Goal: Check status: Check status

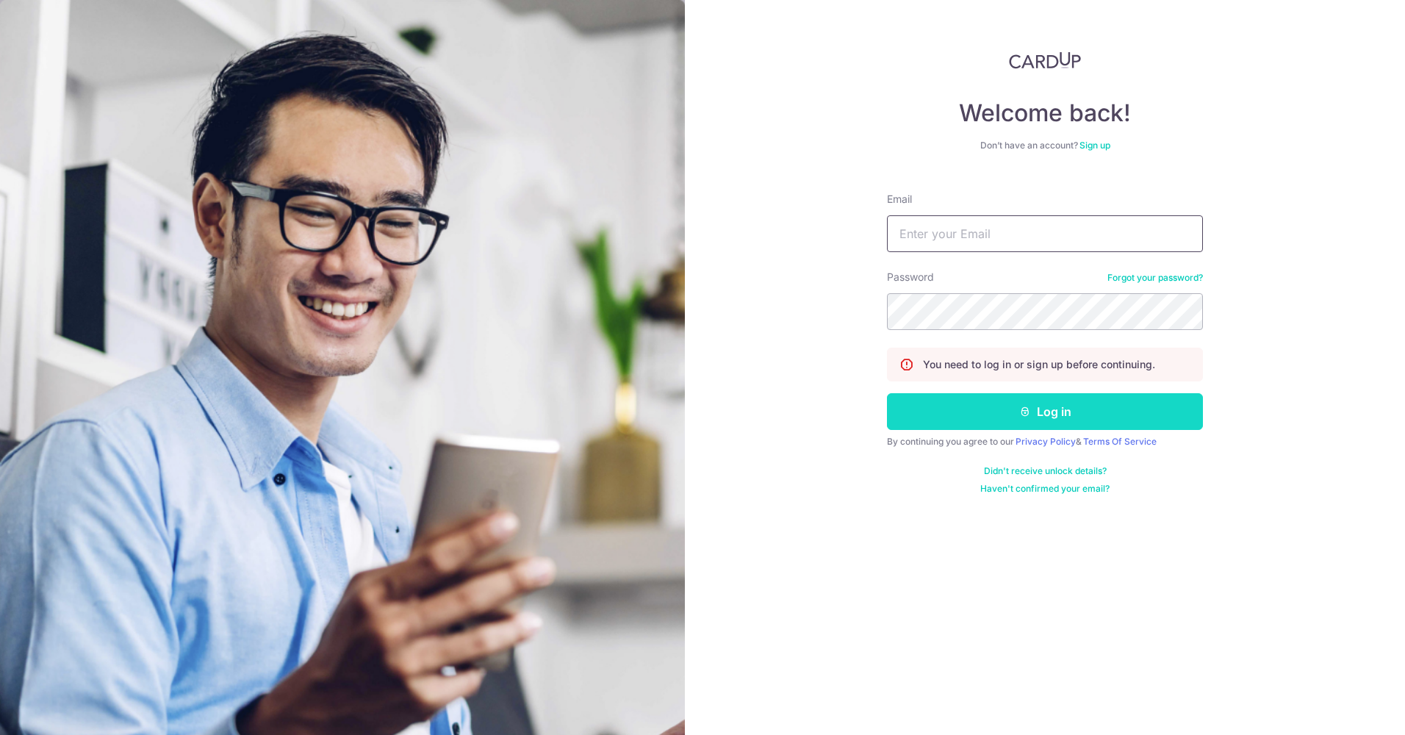
type input "[EMAIL_ADDRESS][DOMAIN_NAME]"
click at [1004, 420] on button "Log in" at bounding box center [1045, 411] width 316 height 37
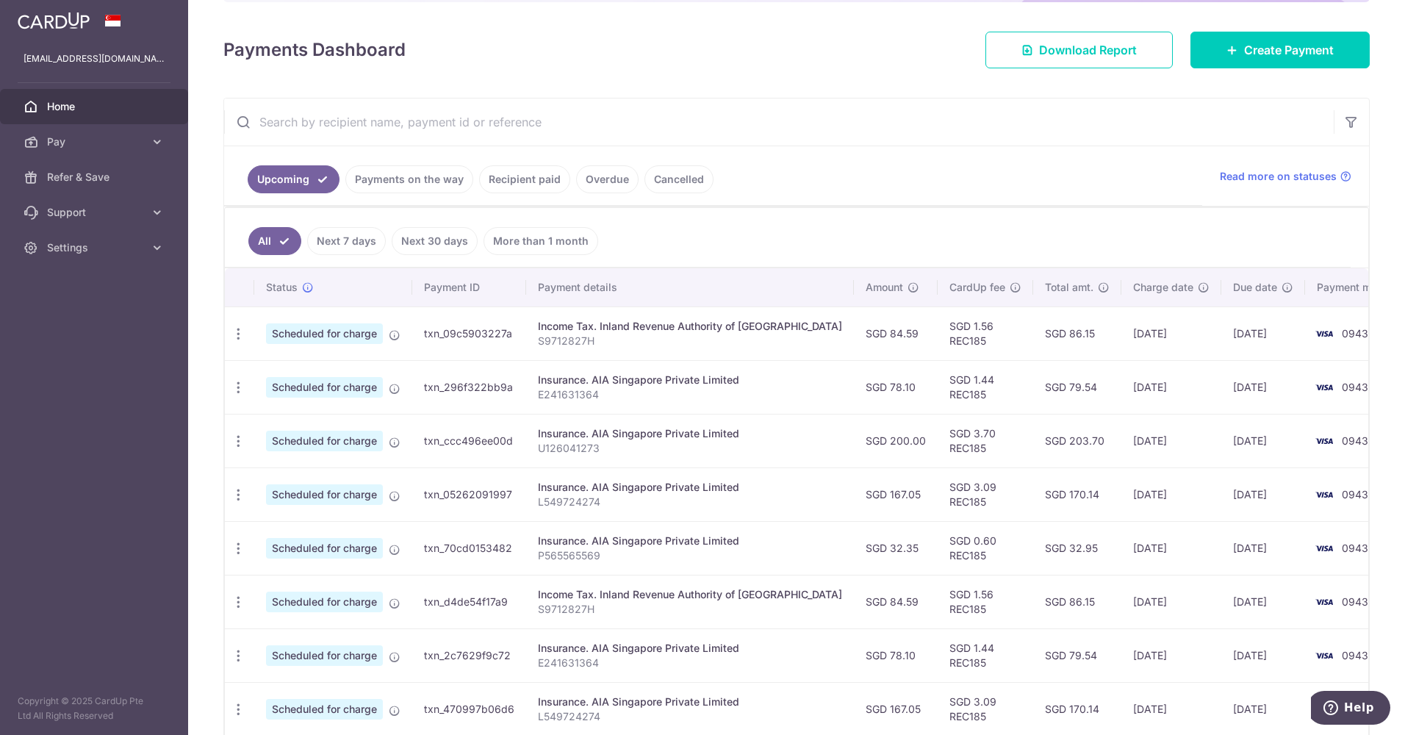
scroll to position [220, 0]
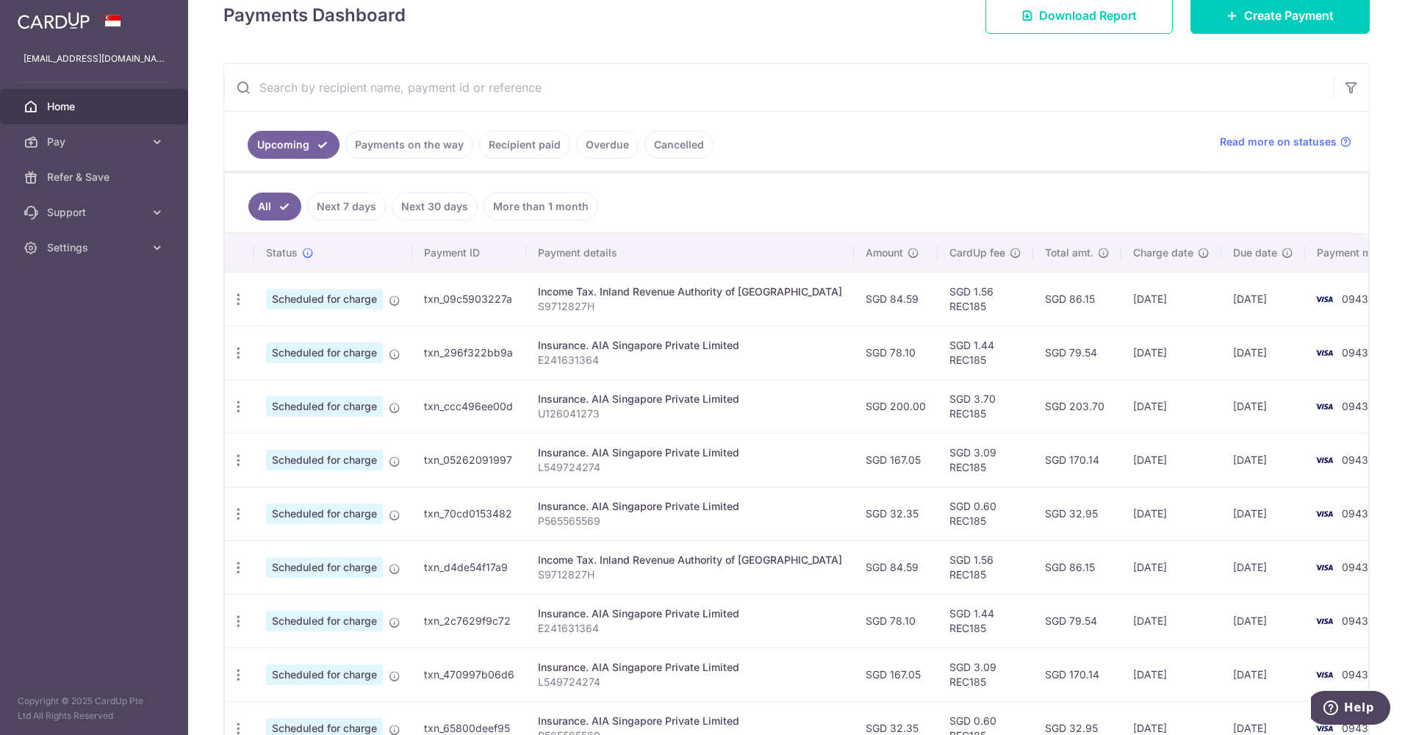
drag, startPoint x: 839, startPoint y: 516, endPoint x: 880, endPoint y: 520, distance: 42.1
click at [880, 520] on td "SGD 32.35" at bounding box center [896, 514] width 84 height 54
click at [442, 165] on ul "Upcoming Payments on the way Recipient paid Overdue Cancelled" at bounding box center [713, 142] width 978 height 60
drag, startPoint x: 442, startPoint y: 165, endPoint x: 433, endPoint y: 146, distance: 20.4
click at [433, 148] on link "Payments on the way" at bounding box center [409, 145] width 128 height 28
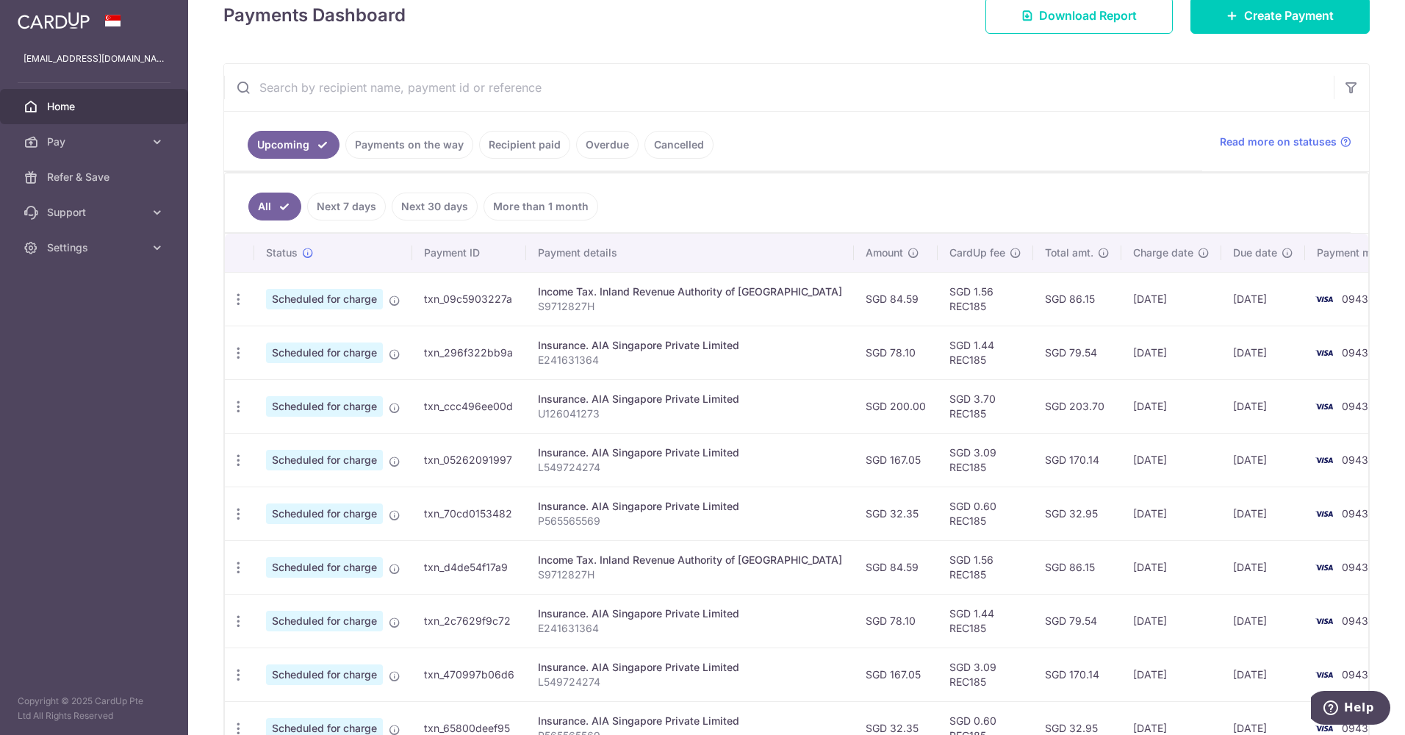
scroll to position [0, 0]
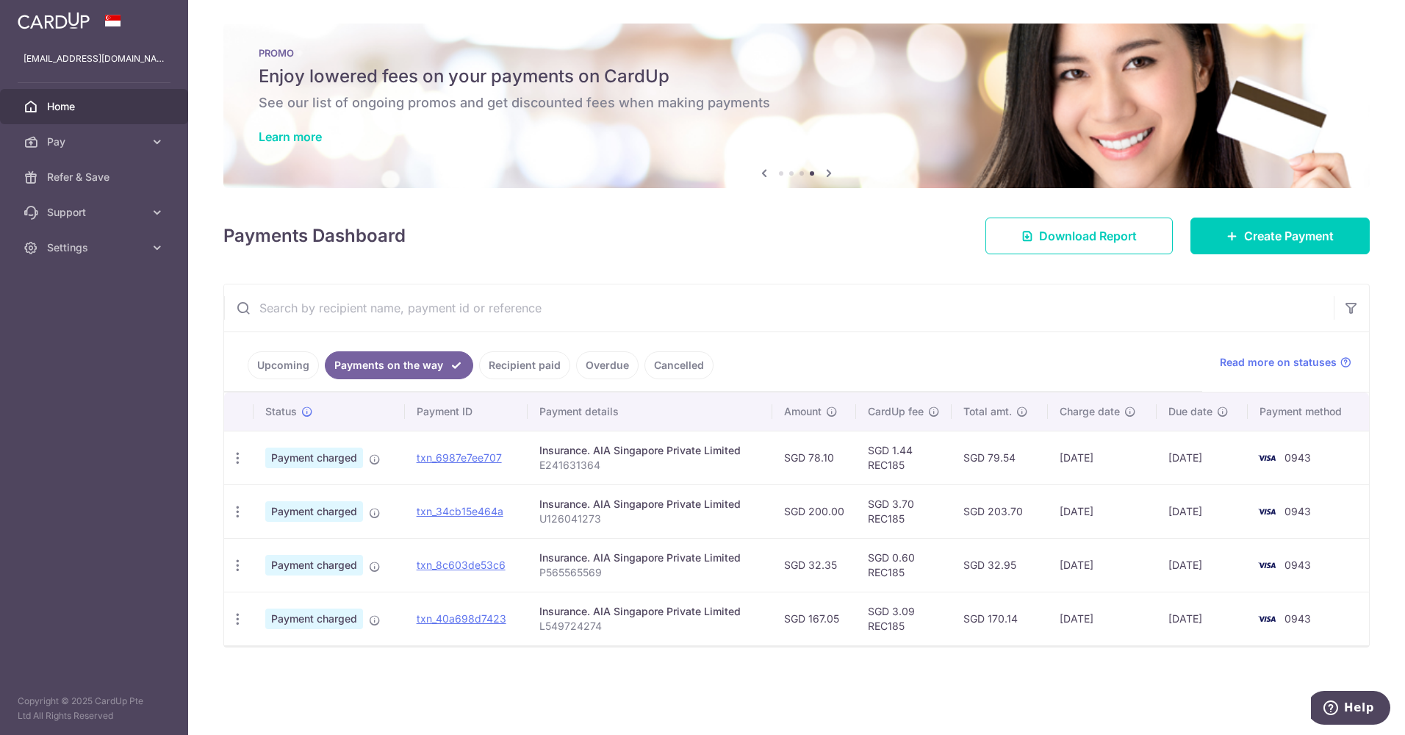
drag, startPoint x: 1071, startPoint y: 456, endPoint x: 1132, endPoint y: 463, distance: 61.4
click at [1132, 463] on td "08/10/2025" at bounding box center [1102, 458] width 109 height 54
drag, startPoint x: 1132, startPoint y: 463, endPoint x: 1243, endPoint y: 467, distance: 111.0
click at [1243, 467] on td "13/10/2025" at bounding box center [1202, 458] width 91 height 54
drag, startPoint x: 1243, startPoint y: 467, endPoint x: 1094, endPoint y: 500, distance: 152.8
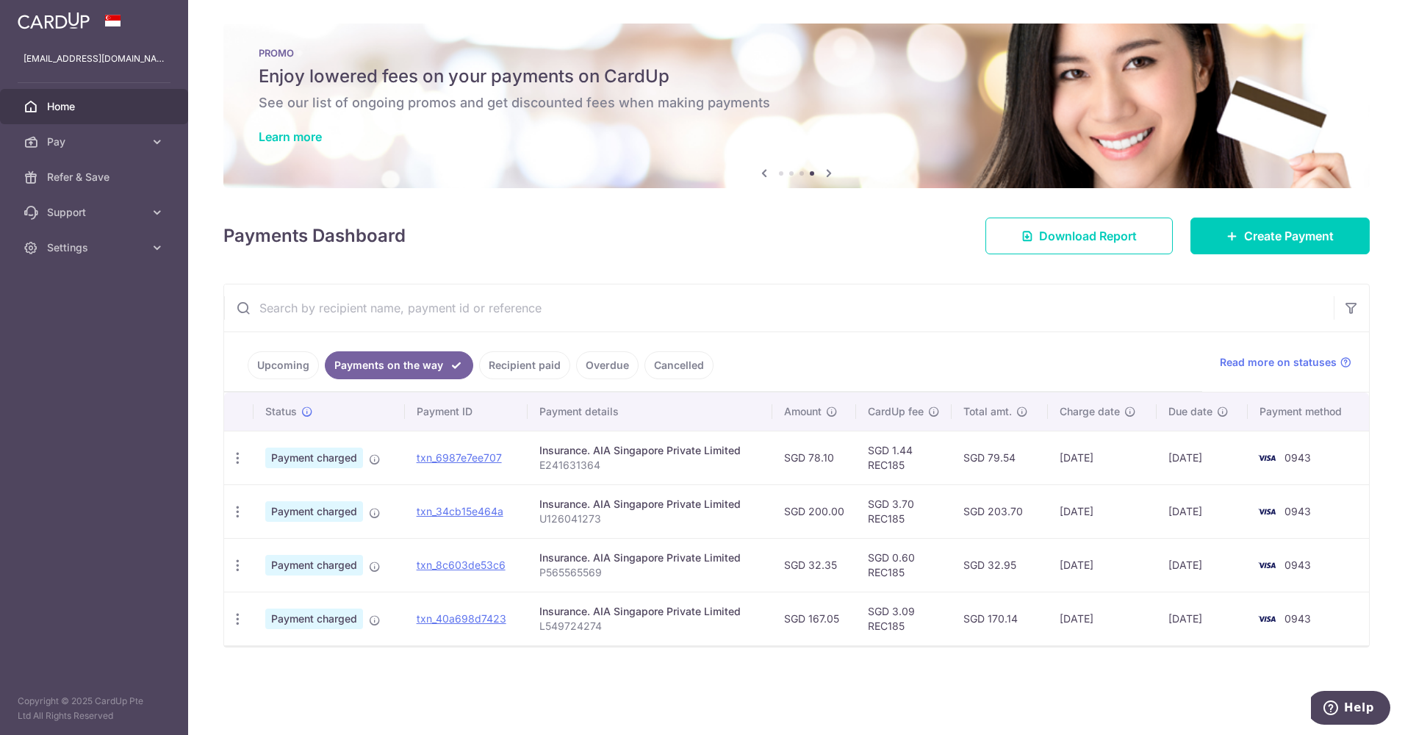
click at [1102, 500] on td "08/10/2025" at bounding box center [1102, 511] width 109 height 54
drag, startPoint x: 988, startPoint y: 456, endPoint x: 1020, endPoint y: 621, distance: 168.5
click at [1020, 621] on tbody "PDF Receipt Payment charged txn_6987e7ee707 Insurance. AIA Singapore Private Li…" at bounding box center [796, 538] width 1145 height 215
drag, startPoint x: 1020, startPoint y: 621, endPoint x: 998, endPoint y: 660, distance: 44.8
click at [998, 660] on div "× Pause Schedule Pause all future payments in this series Pause just this one p…" at bounding box center [796, 367] width 1217 height 735
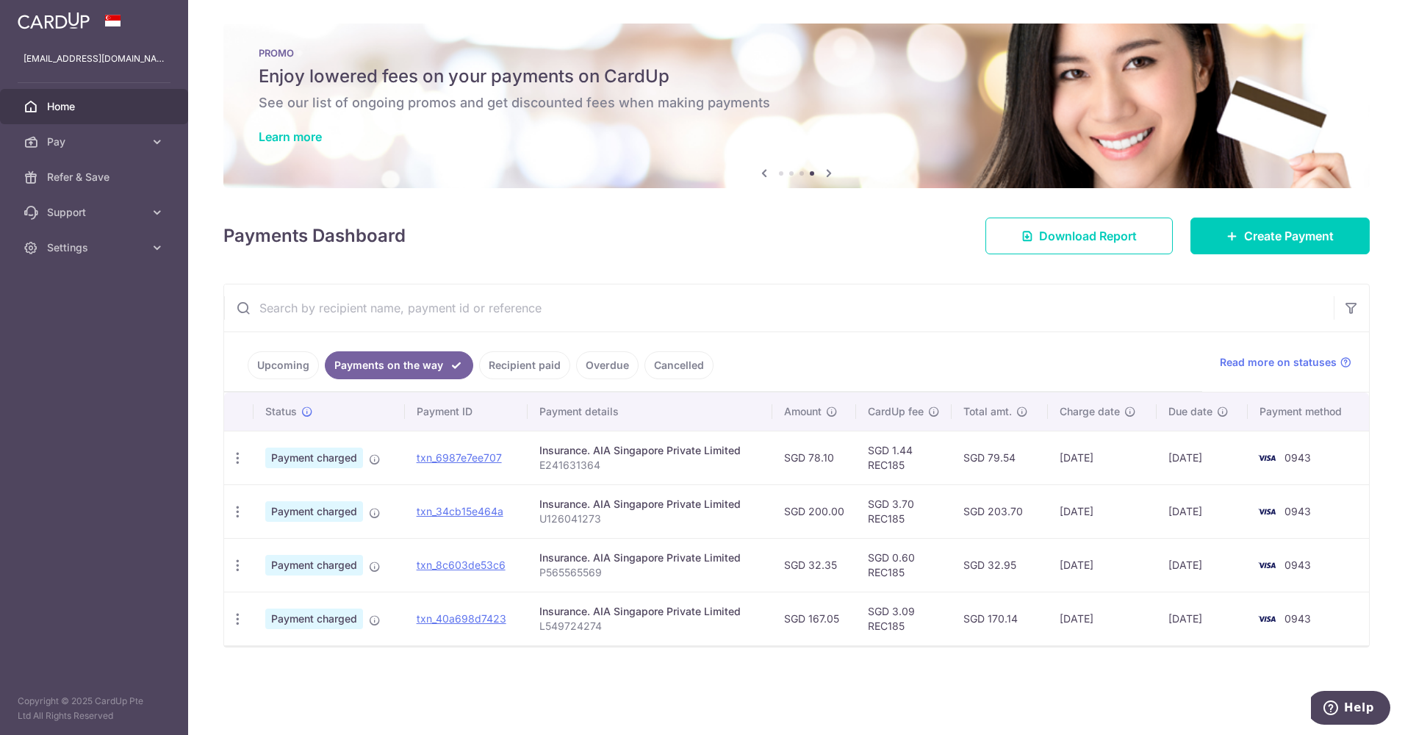
click at [262, 362] on link "Upcoming" at bounding box center [283, 365] width 71 height 28
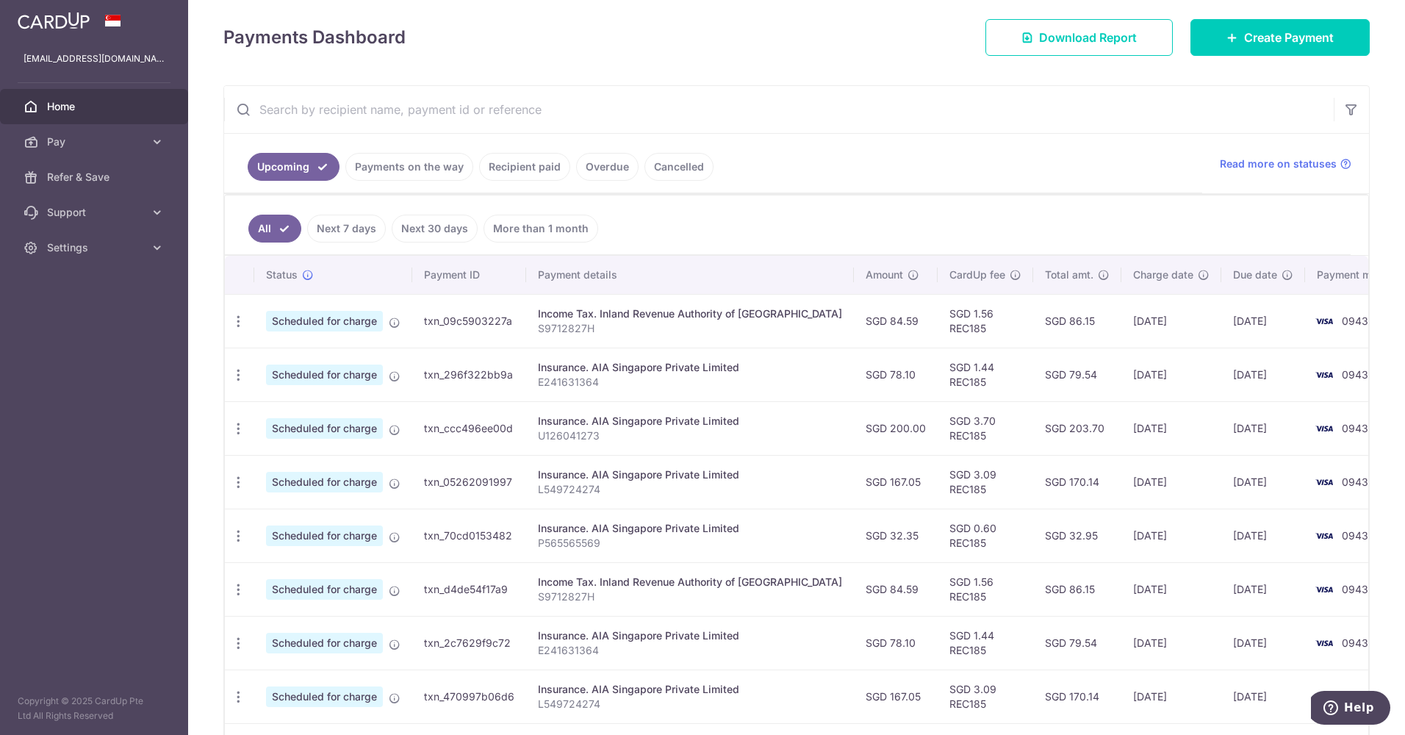
scroll to position [181, 0]
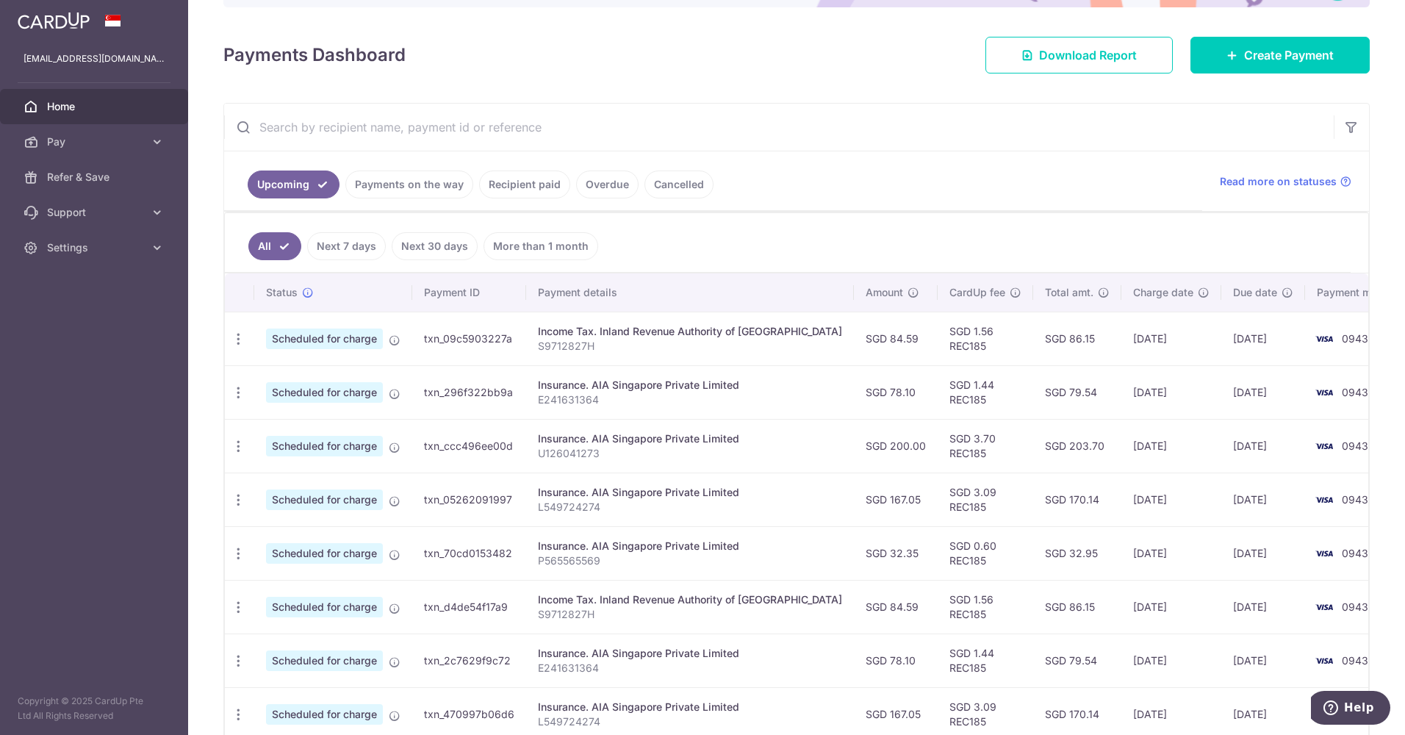
click at [512, 187] on link "Recipient paid" at bounding box center [524, 185] width 91 height 28
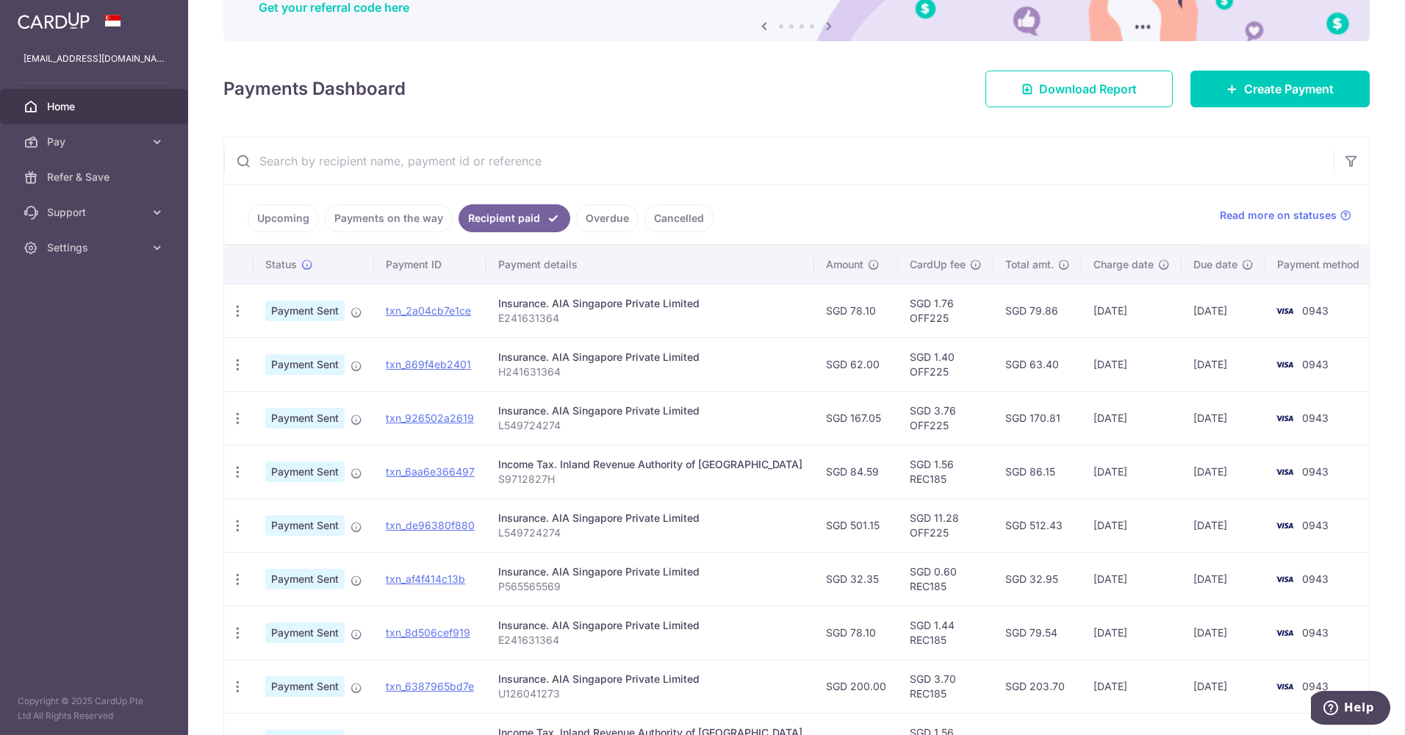
scroll to position [220, 0]
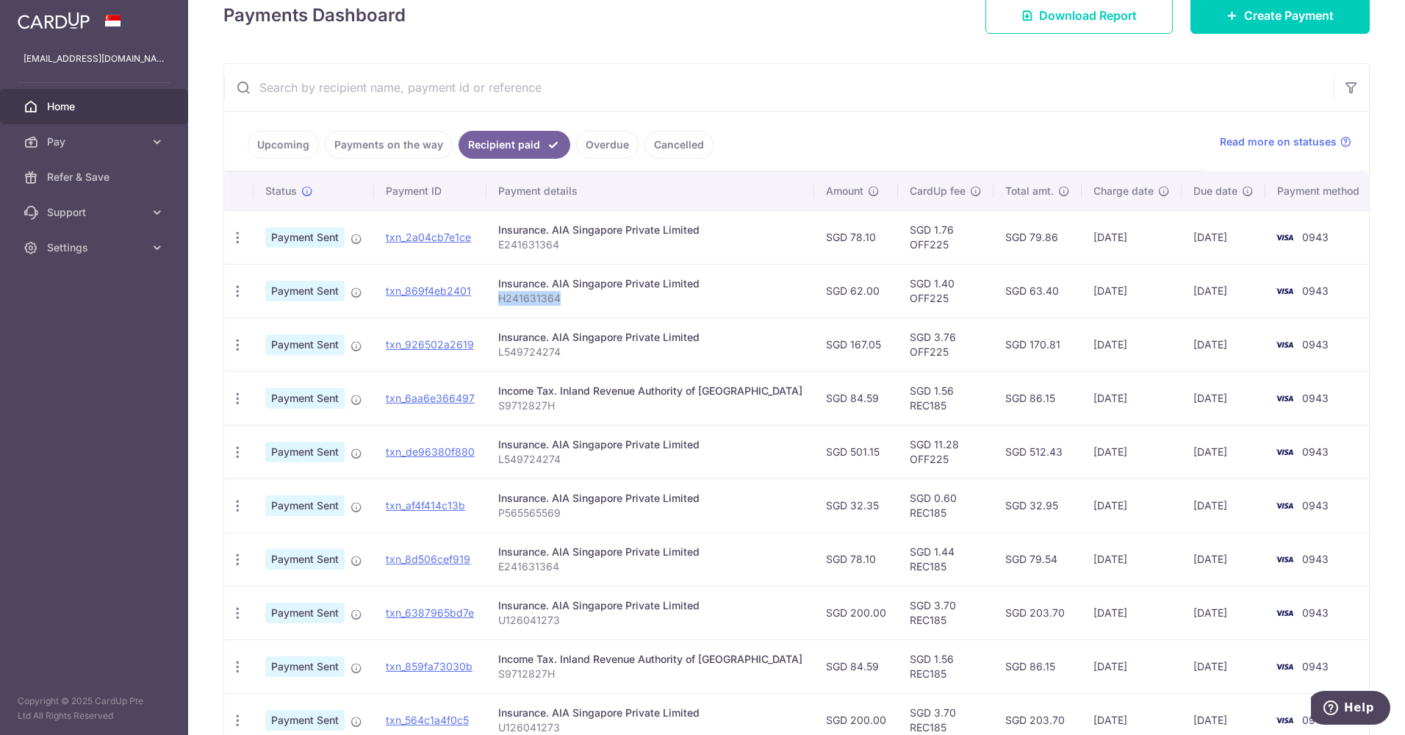
drag, startPoint x: 567, startPoint y: 296, endPoint x: 500, endPoint y: 298, distance: 66.2
click at [500, 298] on td "Insurance. AIA Singapore Private Limited H241631364" at bounding box center [651, 291] width 328 height 54
drag, startPoint x: 500, startPoint y: 298, endPoint x: 603, endPoint y: 316, distance: 103.7
click at [603, 316] on td "Insurance. AIA Singapore Private Limited H241631364" at bounding box center [651, 291] width 328 height 54
drag, startPoint x: 627, startPoint y: 355, endPoint x: 509, endPoint y: 354, distance: 117.6
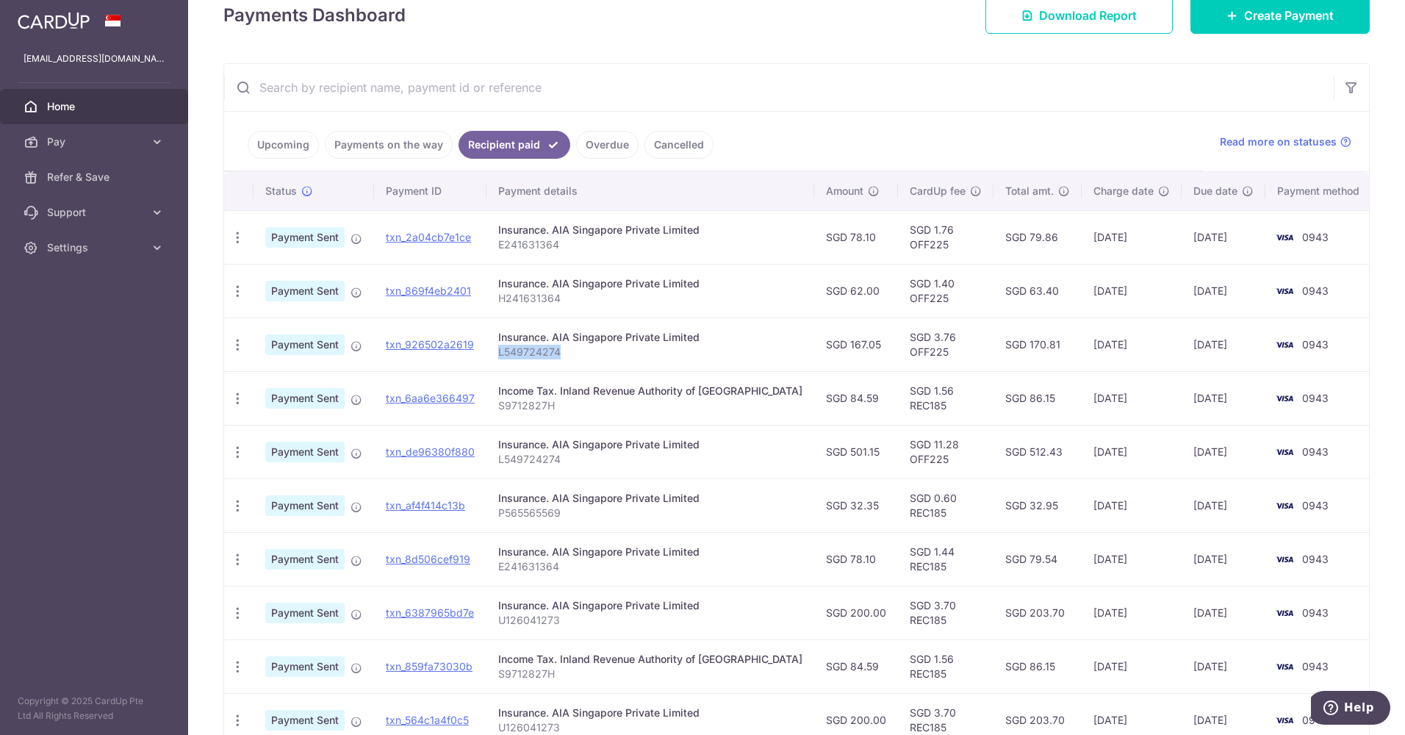
click at [509, 354] on p "L549724274" at bounding box center [650, 352] width 304 height 15
drag, startPoint x: 581, startPoint y: 304, endPoint x: 694, endPoint y: 304, distance: 112.4
click at [694, 304] on p "H241631364" at bounding box center [650, 298] width 304 height 15
click at [626, 254] on td "Insurance. AIA Singapore Private Limited E241631364" at bounding box center [651, 237] width 328 height 54
click at [285, 149] on link "Upcoming" at bounding box center [283, 145] width 71 height 28
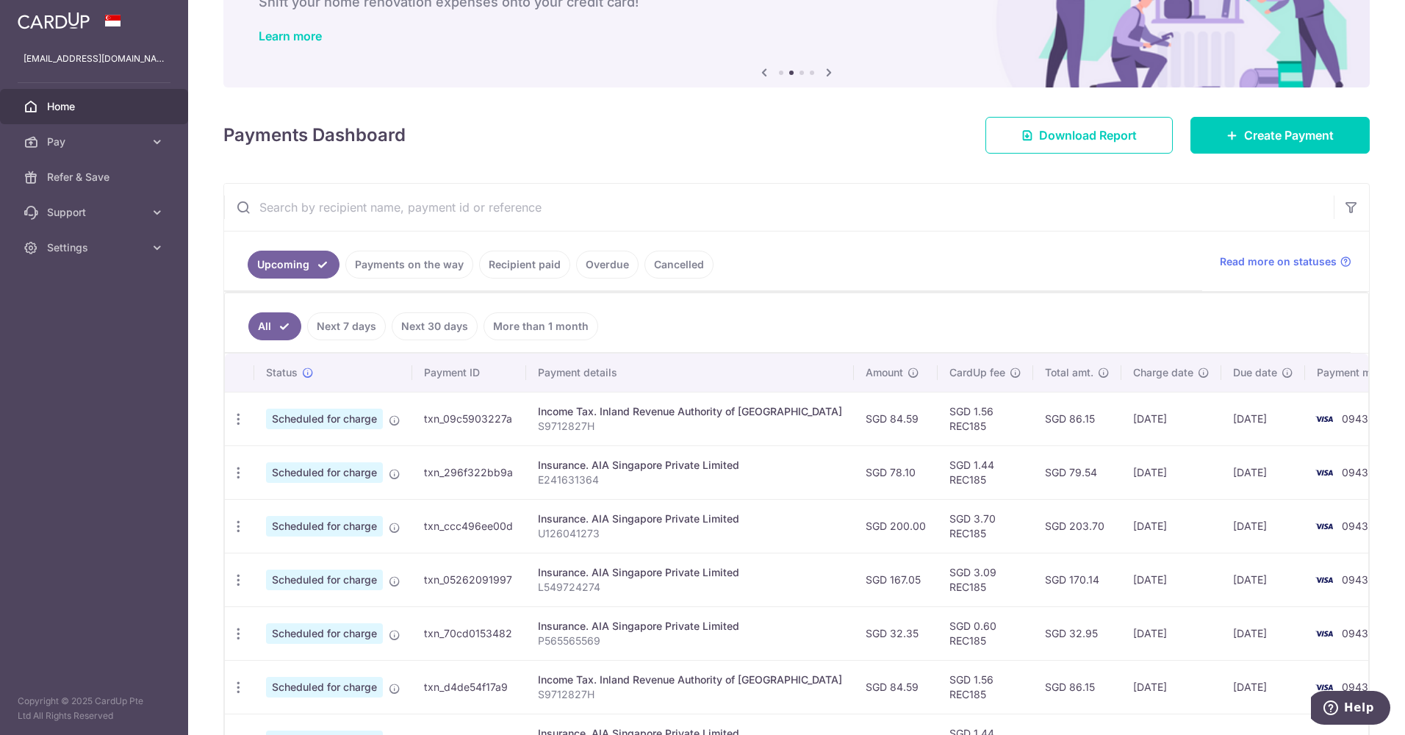
scroll to position [147, 0]
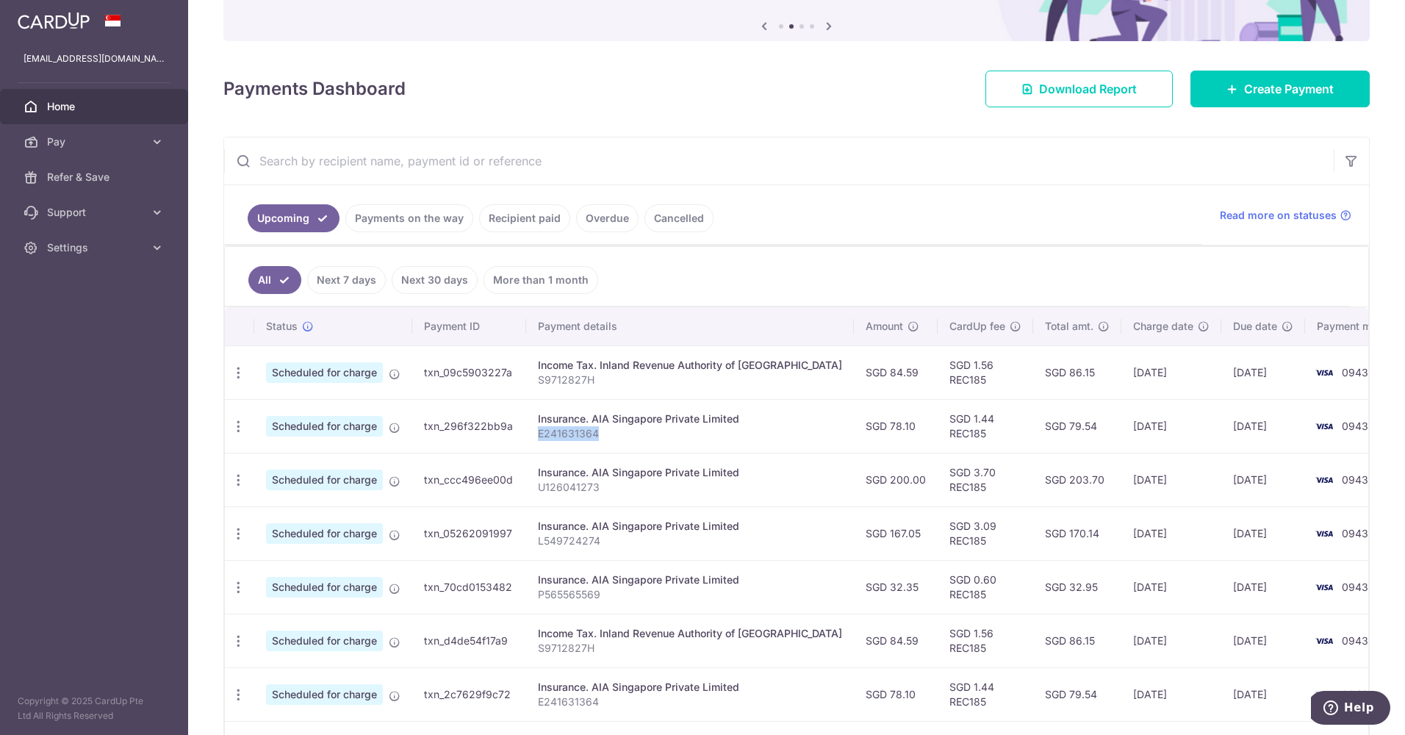
drag, startPoint x: 635, startPoint y: 439, endPoint x: 536, endPoint y: 433, distance: 99.4
click at [536, 433] on td "Insurance. AIA Singapore Private Limited E241631364" at bounding box center [690, 426] width 328 height 54
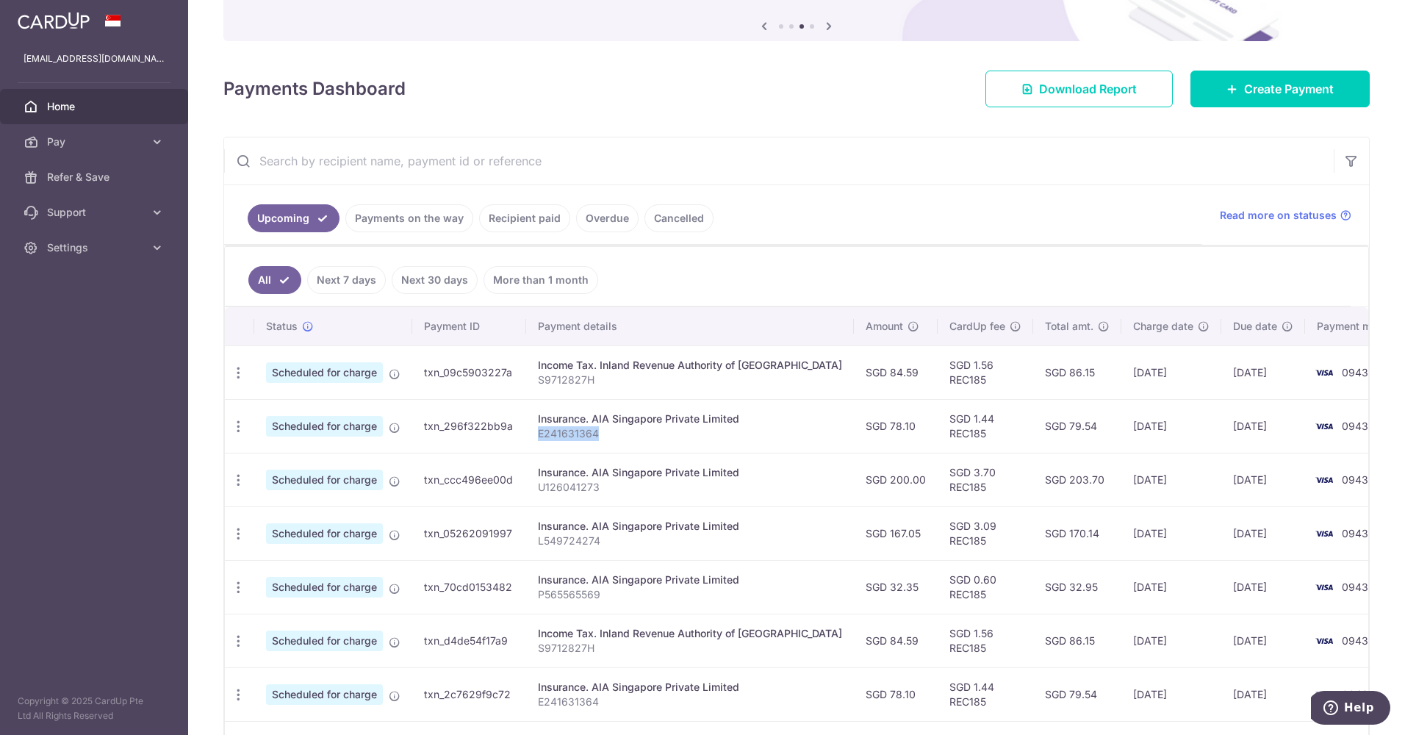
copy p "E241631364"
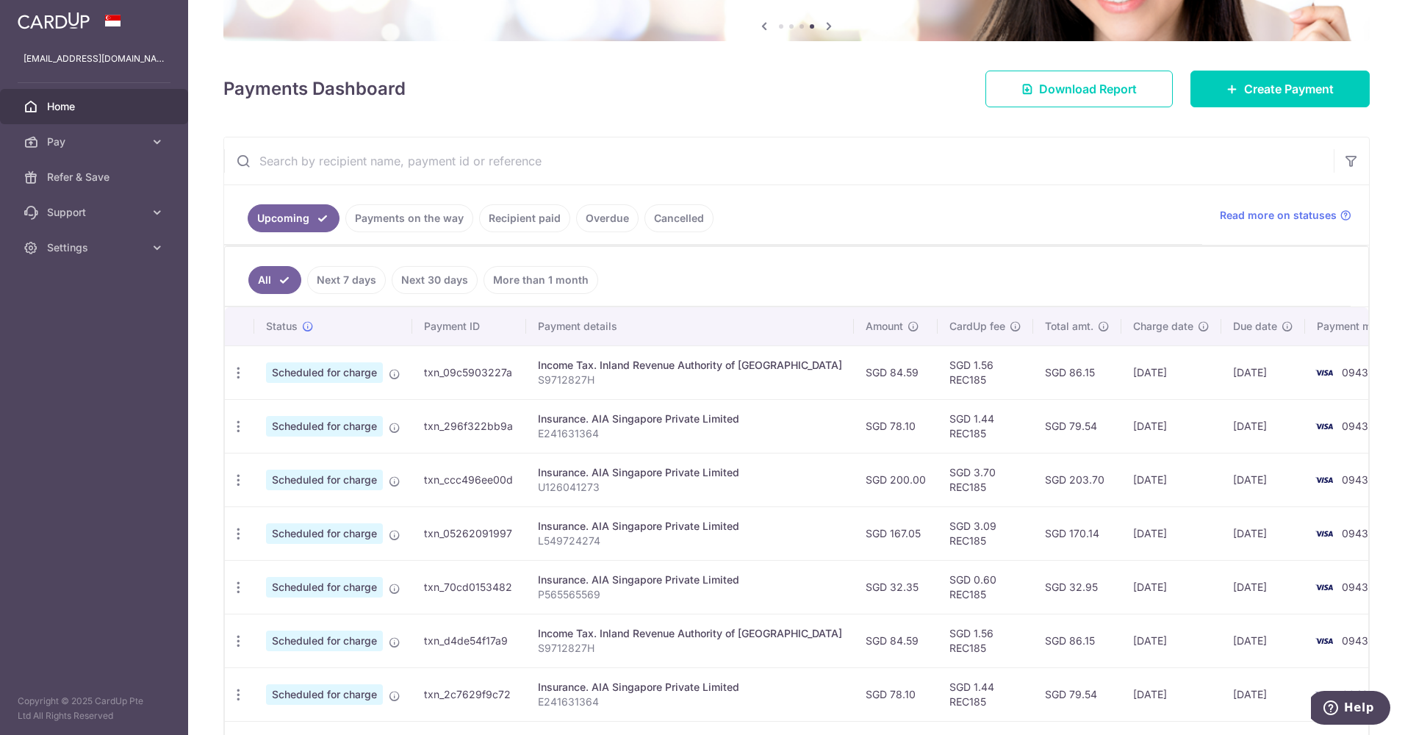
click at [367, 167] on input "text" at bounding box center [779, 160] width 1110 height 47
paste input "E241631364"
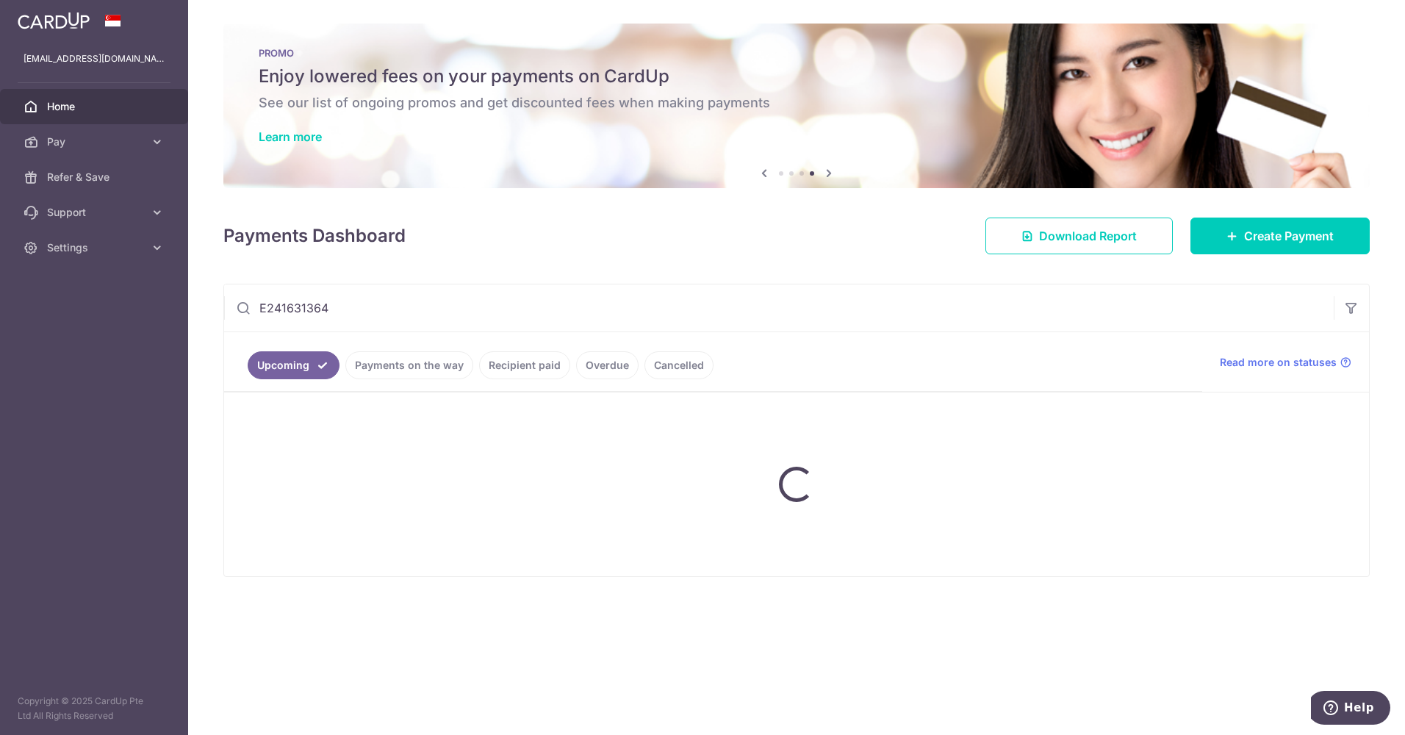
scroll to position [0, 0]
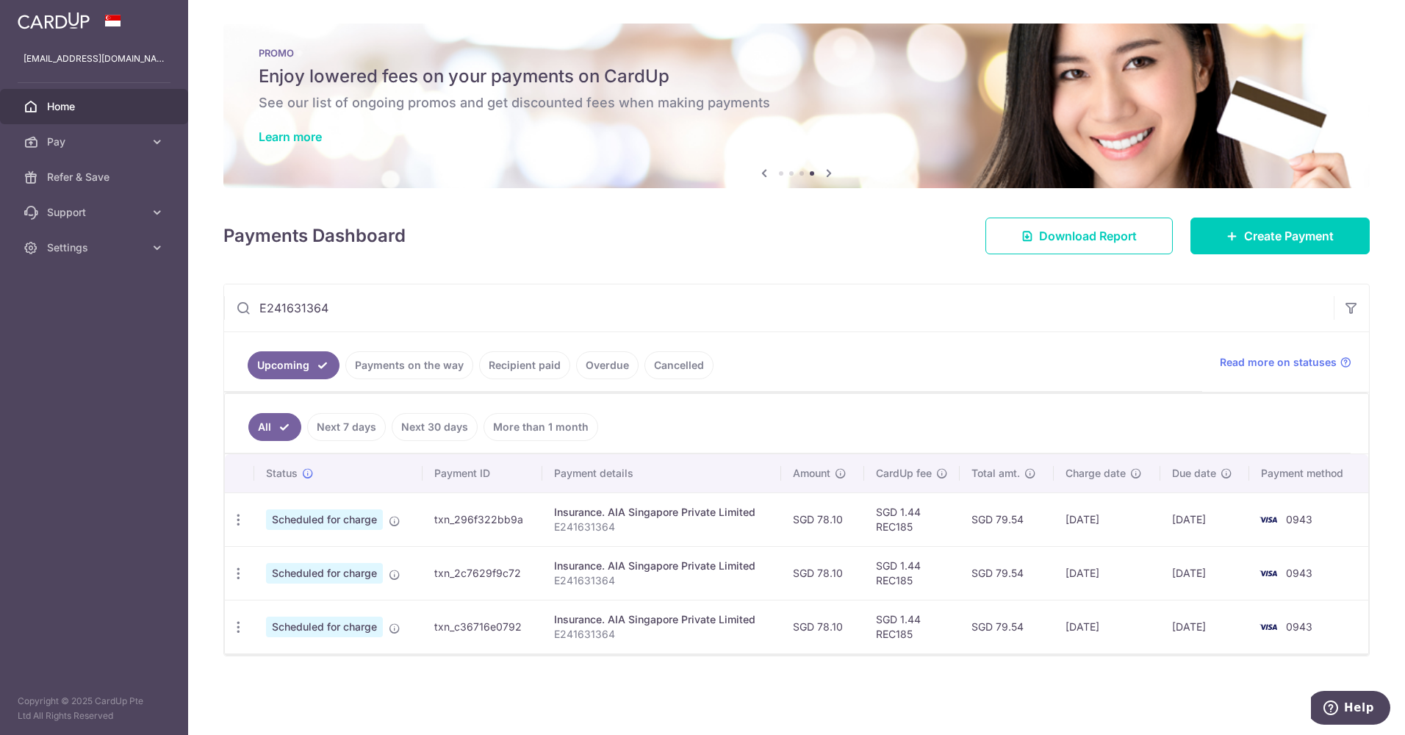
type input "E241631364"
drag, startPoint x: 998, startPoint y: 521, endPoint x: 1036, endPoint y: 520, distance: 38.2
click at [1036, 520] on td "SGD 79.54" at bounding box center [1007, 519] width 94 height 54
copy td "79.54"
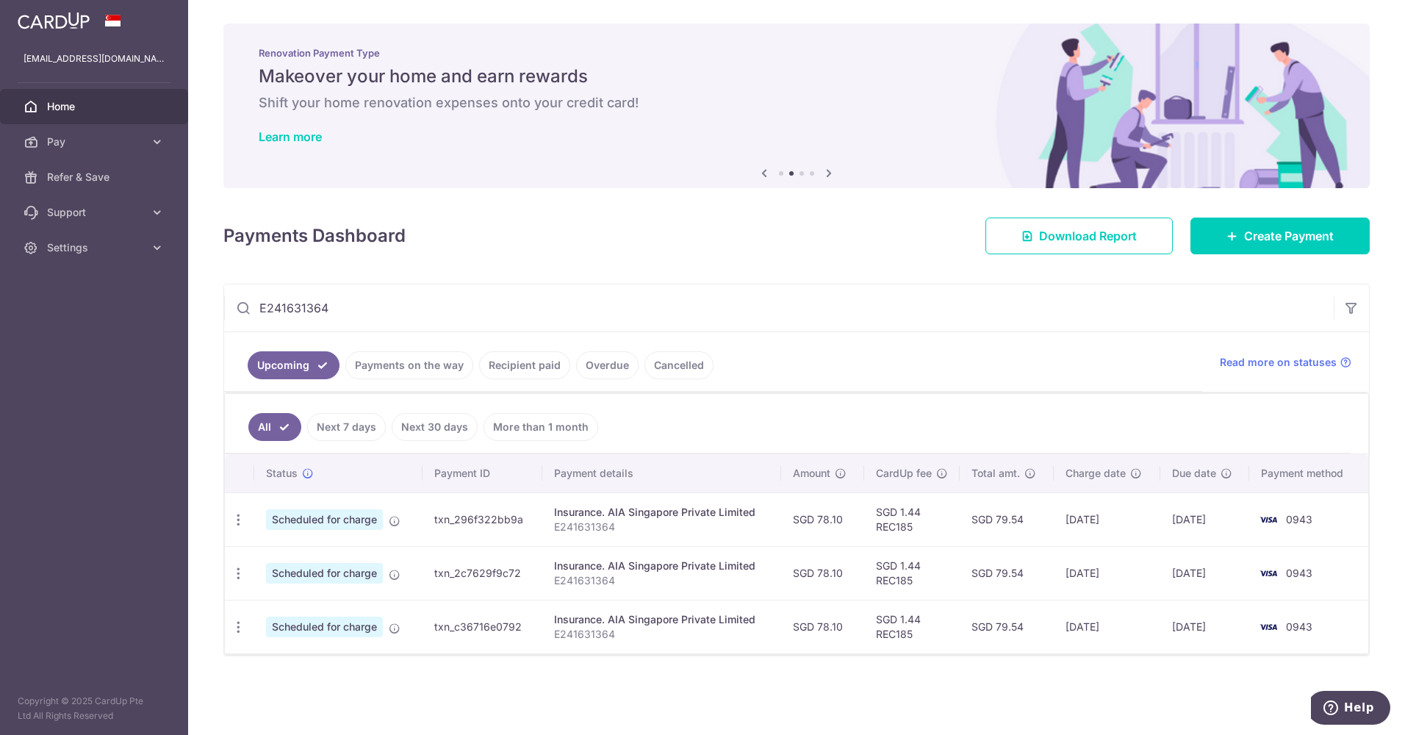
drag, startPoint x: 1196, startPoint y: 304, endPoint x: 194, endPoint y: 311, distance: 1001.8
click at [194, 311] on div "× Pause Schedule Pause all future payments in this series Pause just this one p…" at bounding box center [796, 367] width 1217 height 735
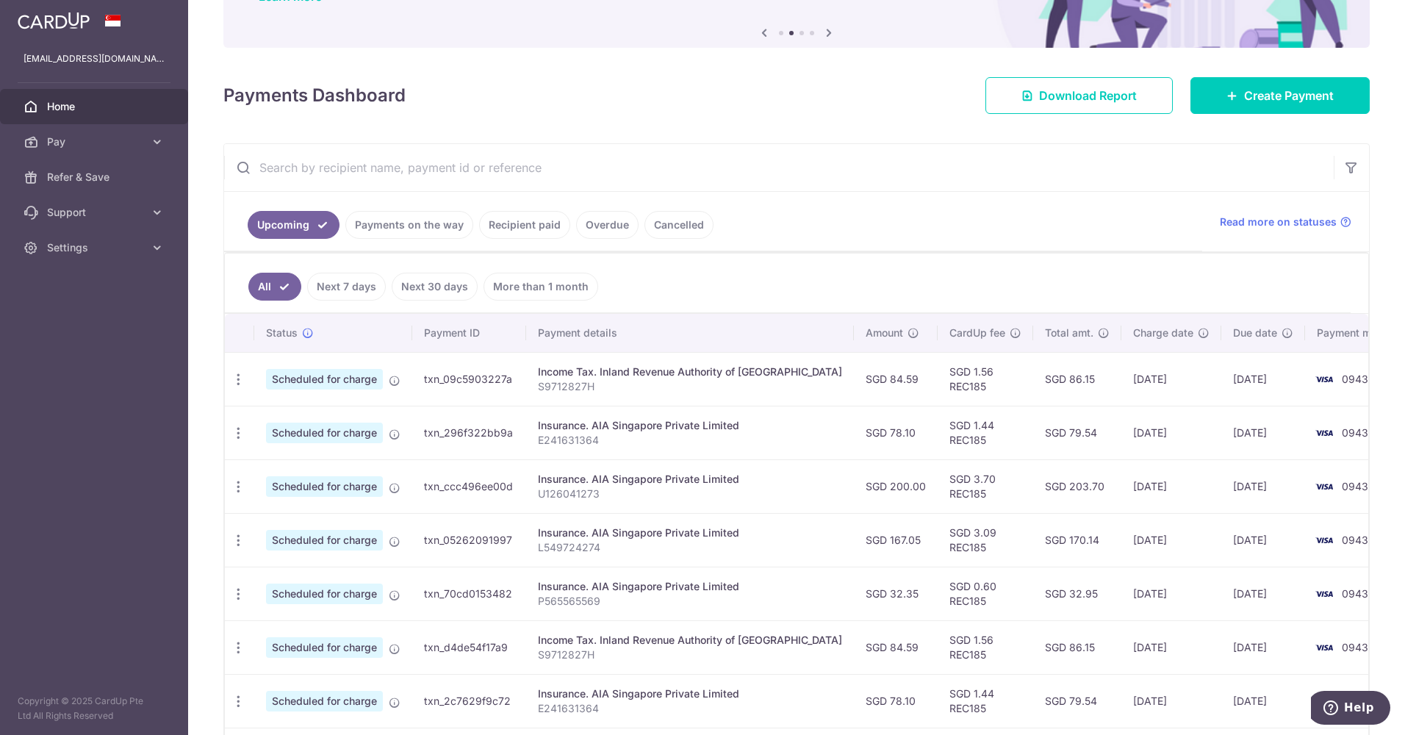
scroll to position [147, 0]
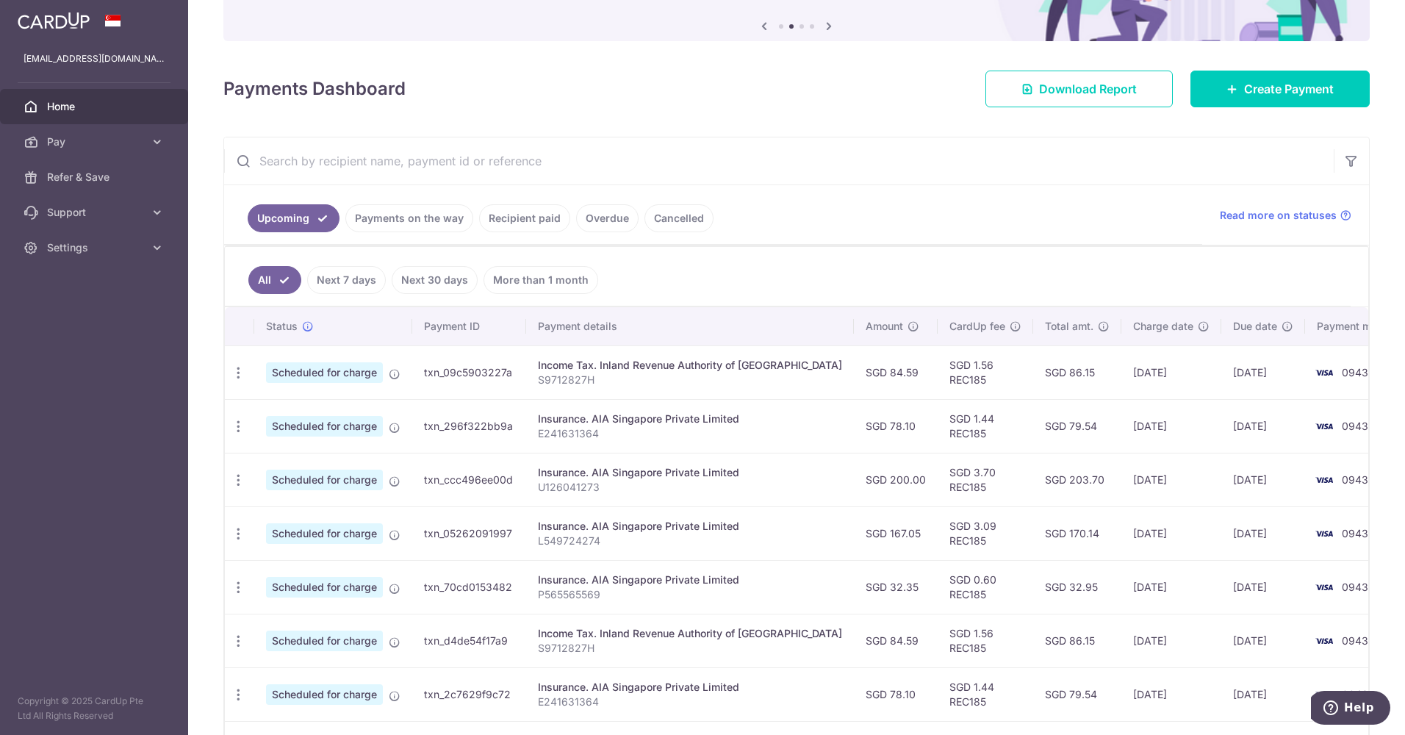
click at [528, 226] on link "Recipient paid" at bounding box center [524, 218] width 91 height 28
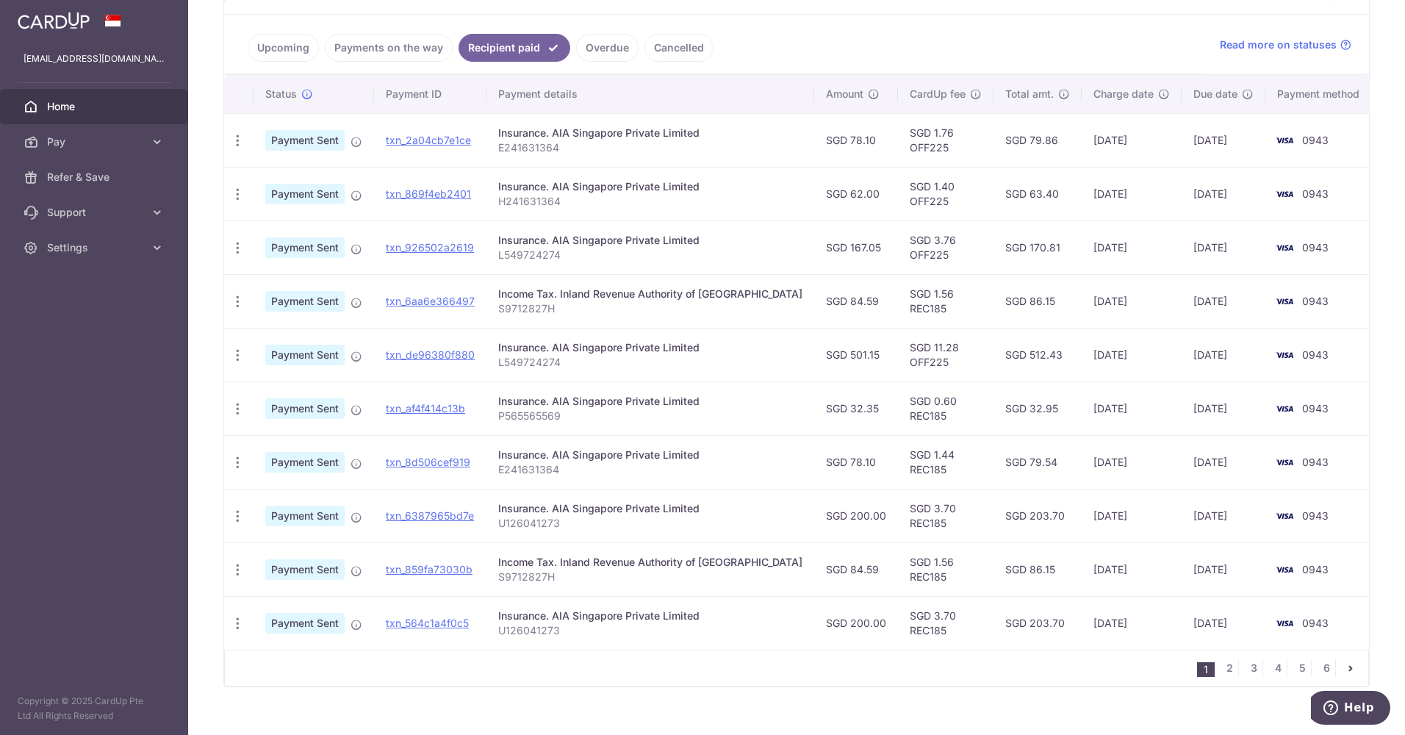
scroll to position [339, 0]
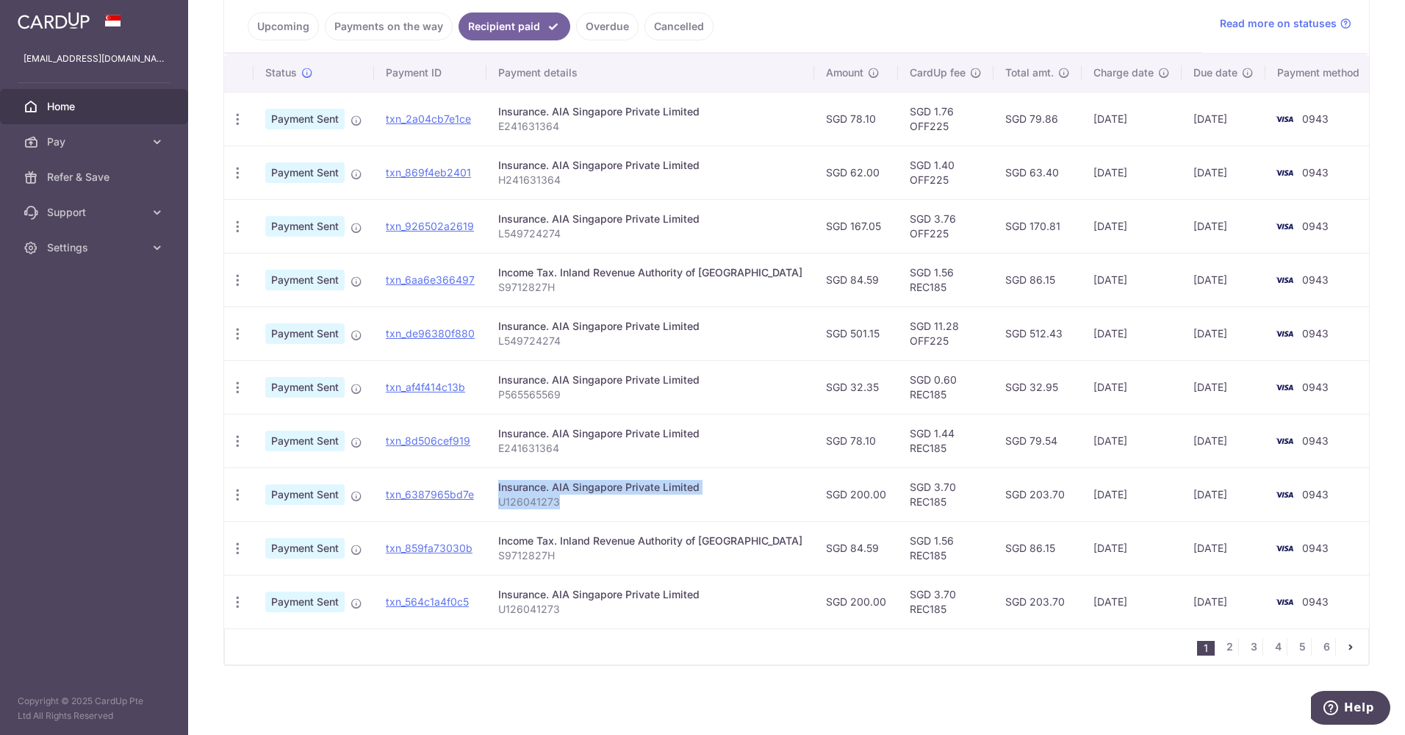
drag, startPoint x: 581, startPoint y: 503, endPoint x: 492, endPoint y: 499, distance: 89.0
click at [492, 499] on tr "PDF Receipt Payment Sent txn_6387965bd7e Insurance. AIA Singapore Private Limit…" at bounding box center [800, 494] width 1153 height 54
drag, startPoint x: 492, startPoint y: 499, endPoint x: 599, endPoint y: 507, distance: 106.9
click at [599, 506] on p "U126041273" at bounding box center [650, 502] width 304 height 15
drag, startPoint x: 568, startPoint y: 500, endPoint x: 506, endPoint y: 500, distance: 61.7
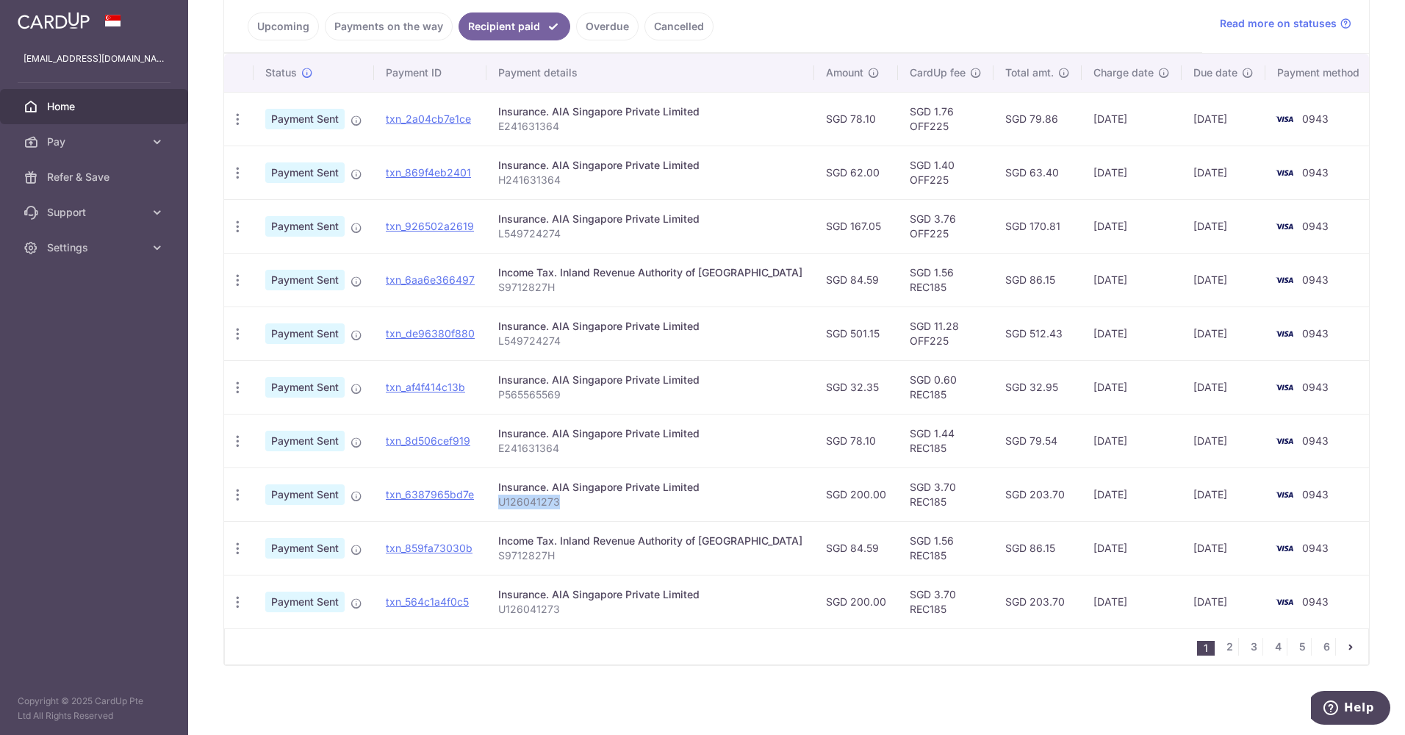
click at [506, 500] on td "Insurance. AIA Singapore Private Limited U126041273" at bounding box center [651, 494] width 328 height 54
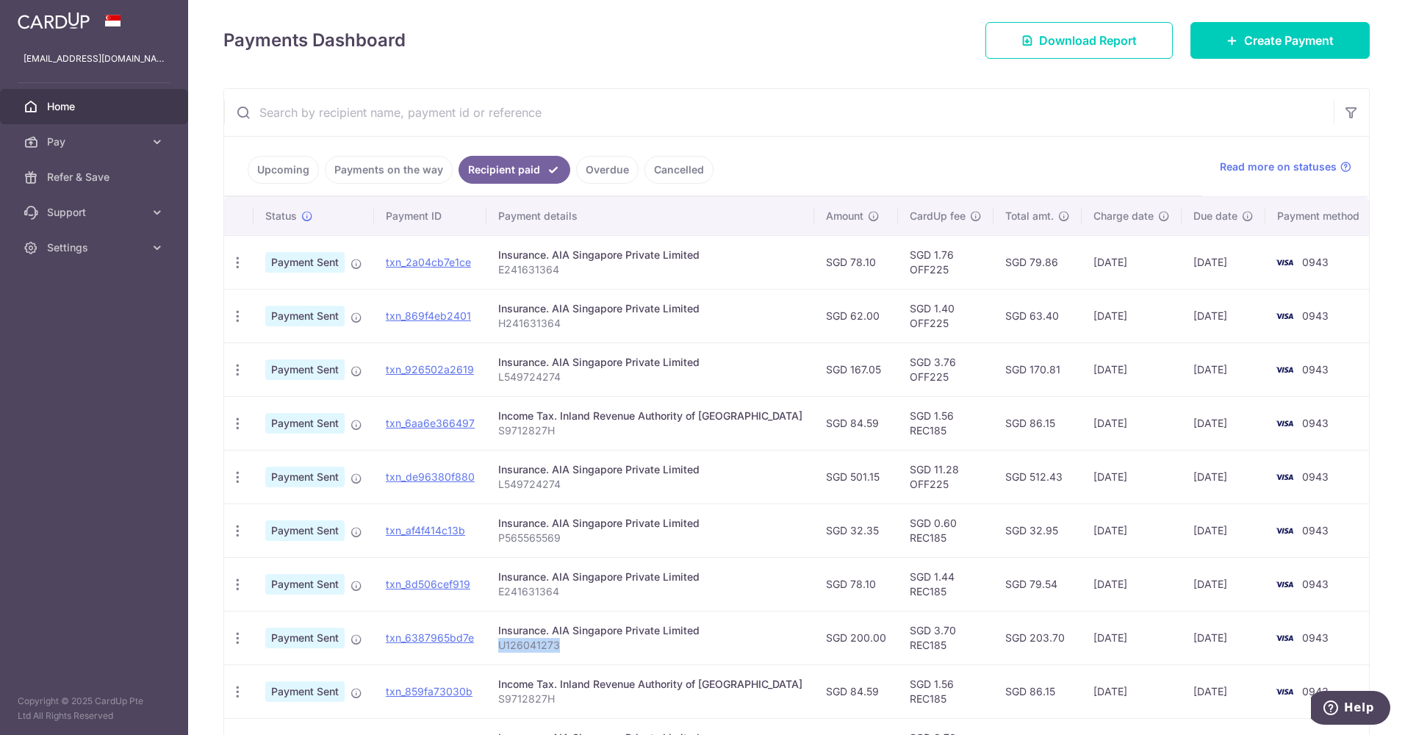
scroll to position [192, 0]
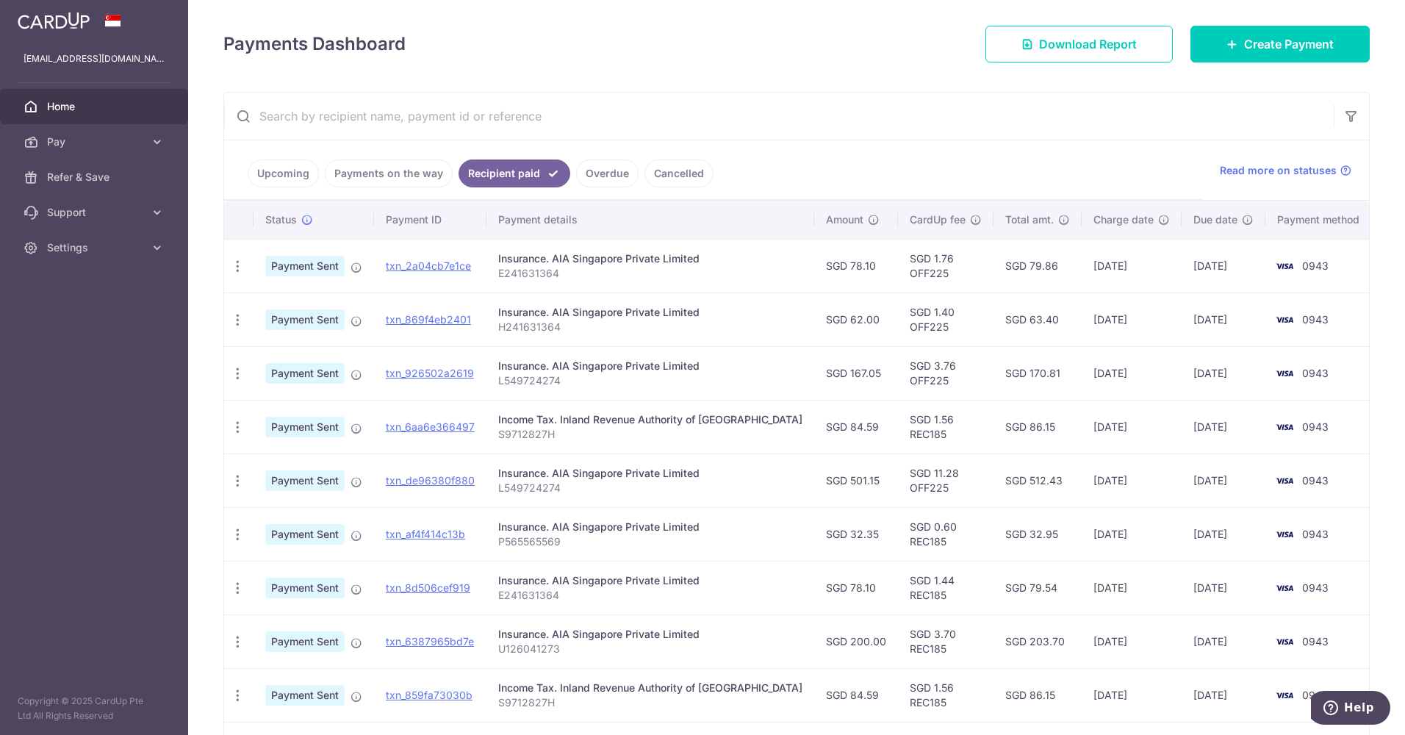
click at [276, 171] on link "Upcoming" at bounding box center [283, 173] width 71 height 28
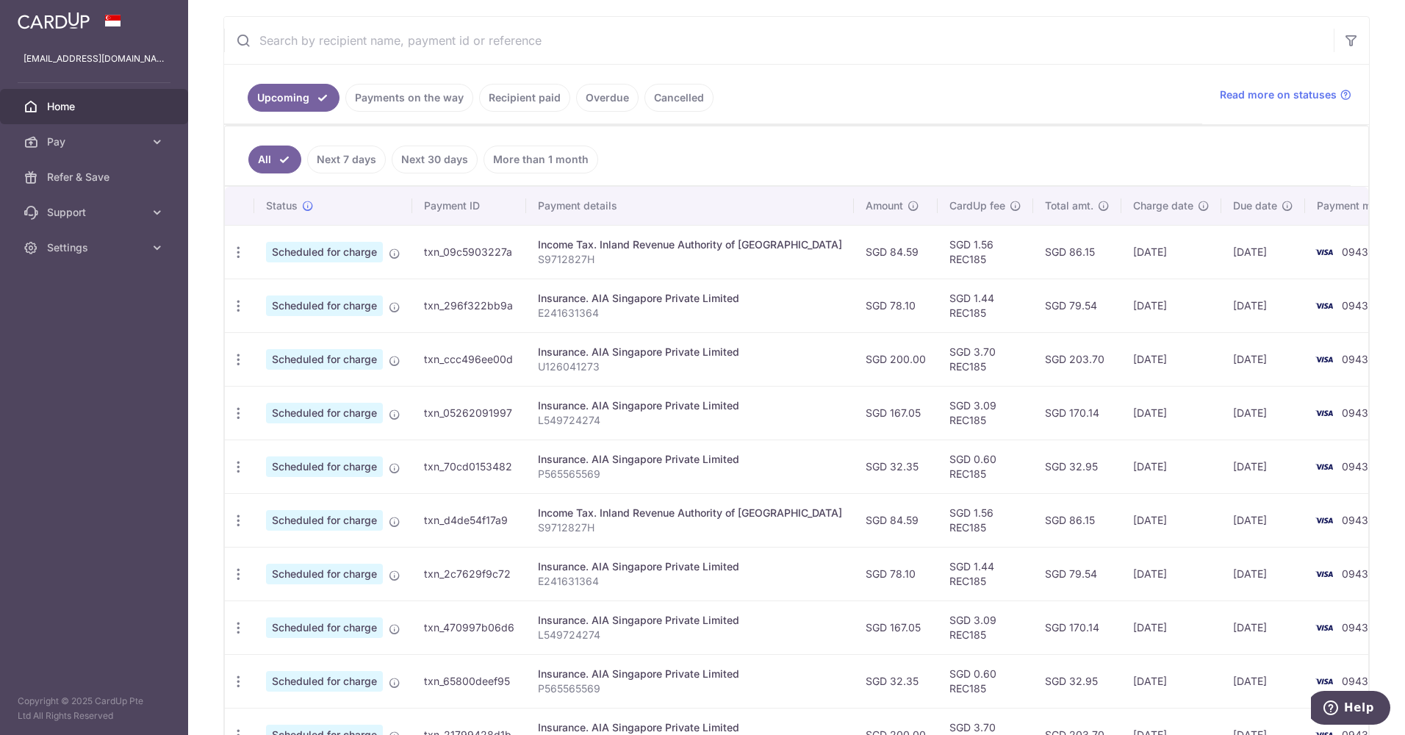
scroll to position [294, 0]
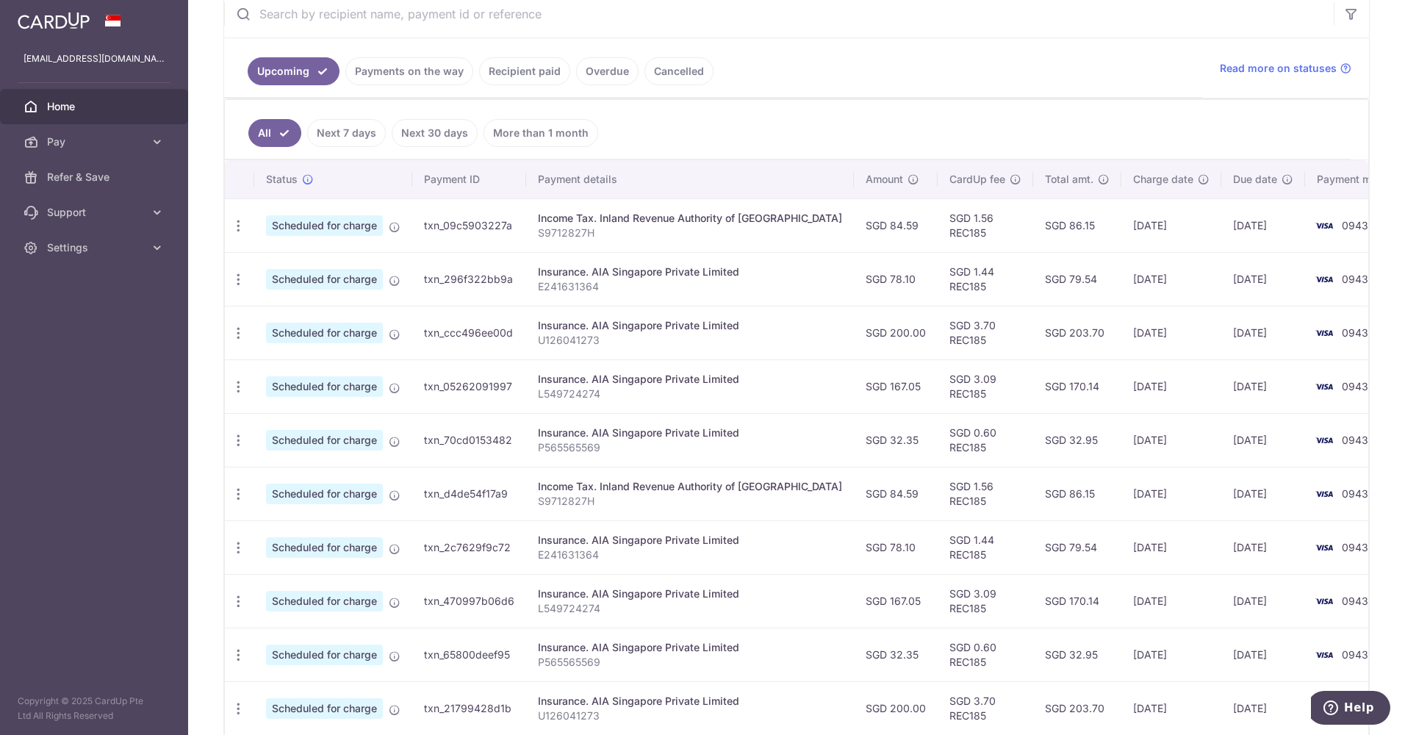
drag, startPoint x: 1082, startPoint y: 334, endPoint x: 1149, endPoint y: 334, distance: 66.9
click at [1149, 334] on td "10/11/2025" at bounding box center [1172, 333] width 100 height 54
click at [426, 73] on link "Payments on the way" at bounding box center [409, 71] width 128 height 28
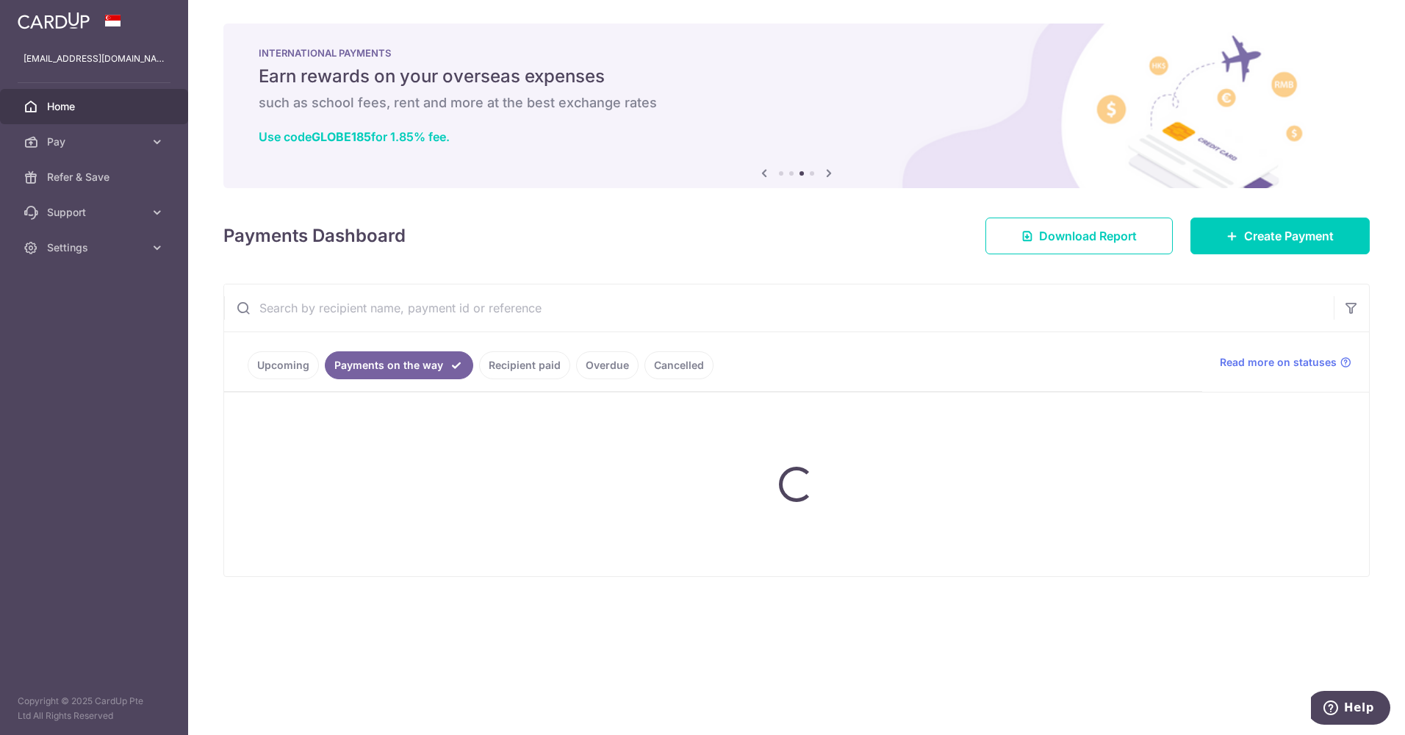
scroll to position [0, 0]
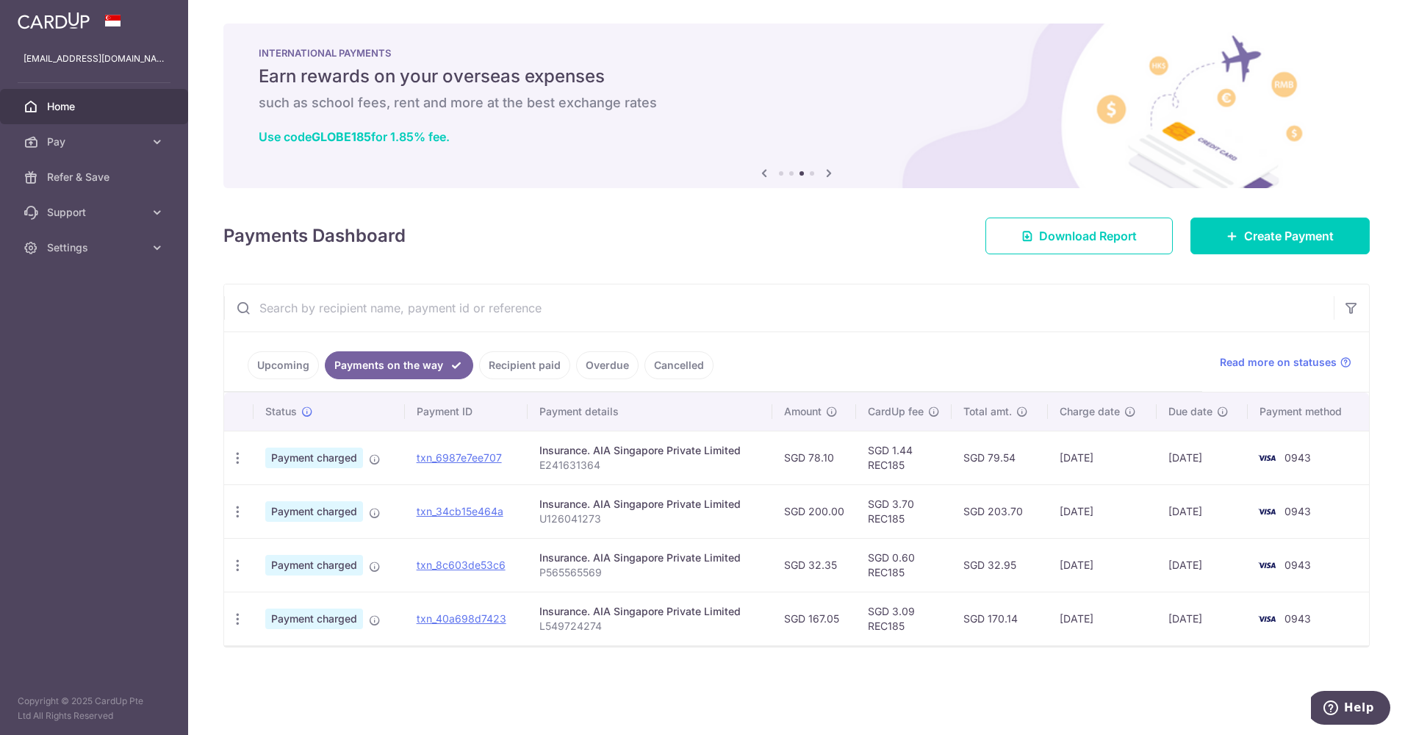
drag, startPoint x: 604, startPoint y: 520, endPoint x: 689, endPoint y: 516, distance: 84.6
click at [689, 516] on p "U126041273" at bounding box center [649, 519] width 221 height 15
drag, startPoint x: 1053, startPoint y: 511, endPoint x: 1225, endPoint y: 514, distance: 172.0
click at [1225, 514] on tr "PDF Receipt Payment charged txn_34cb15e464a Insurance. AIA Singapore Private Li…" at bounding box center [796, 511] width 1145 height 54
drag, startPoint x: 588, startPoint y: 517, endPoint x: 526, endPoint y: 515, distance: 61.8
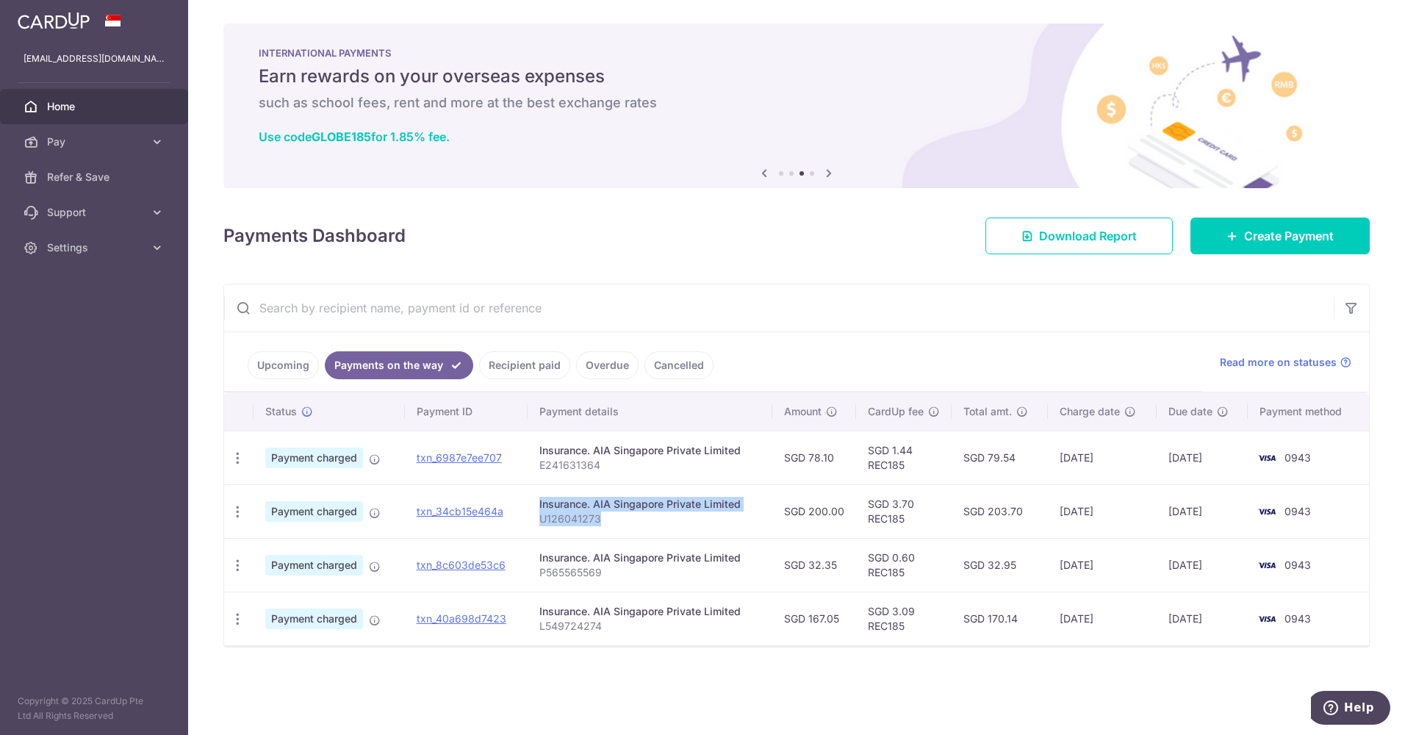
click at [526, 515] on tr "PDF Receipt Payment charged txn_34cb15e464a Insurance. AIA Singapore Private Li…" at bounding box center [796, 511] width 1145 height 54
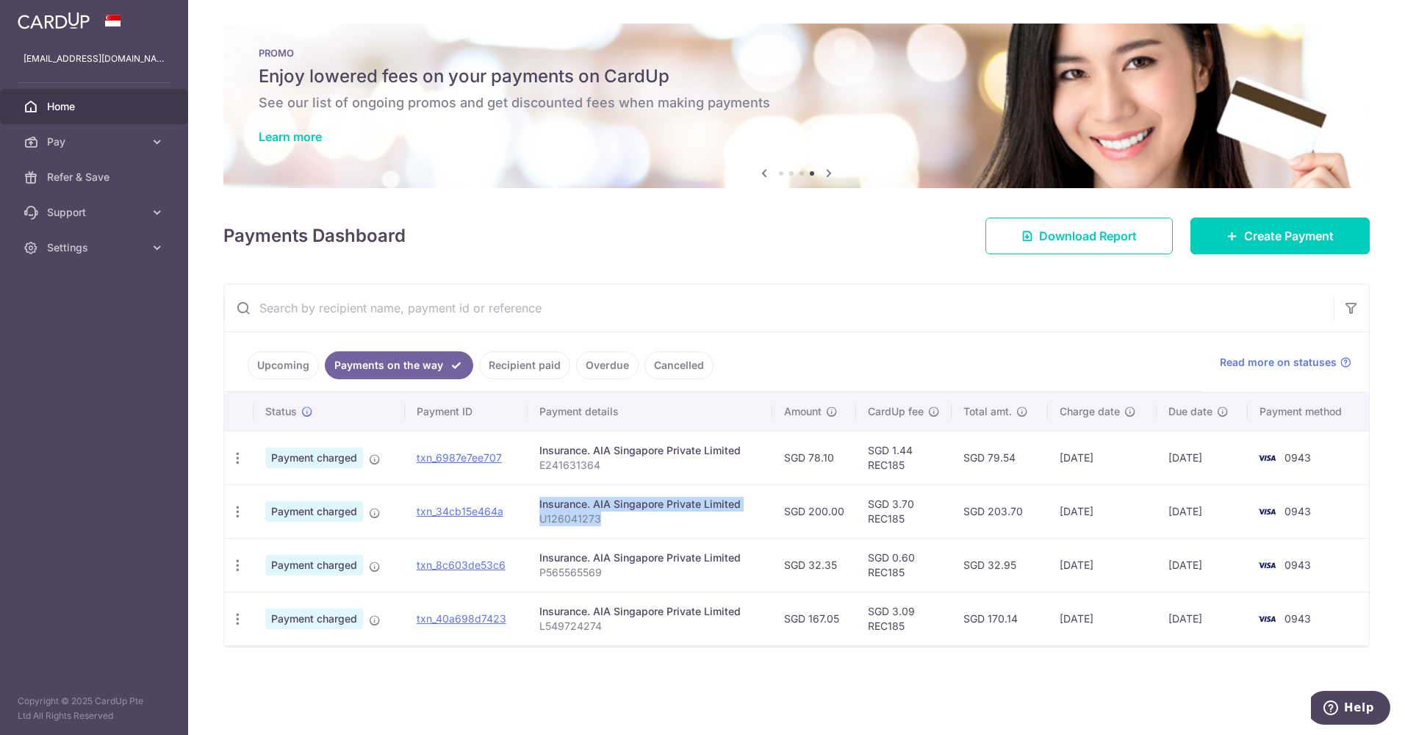
copy tr "Insurance. AIA Singapore Private Limited U126041273"
click at [428, 306] on input "text" at bounding box center [779, 307] width 1110 height 47
paste input "Insurance. AIA Singapore Private Limited U126041273"
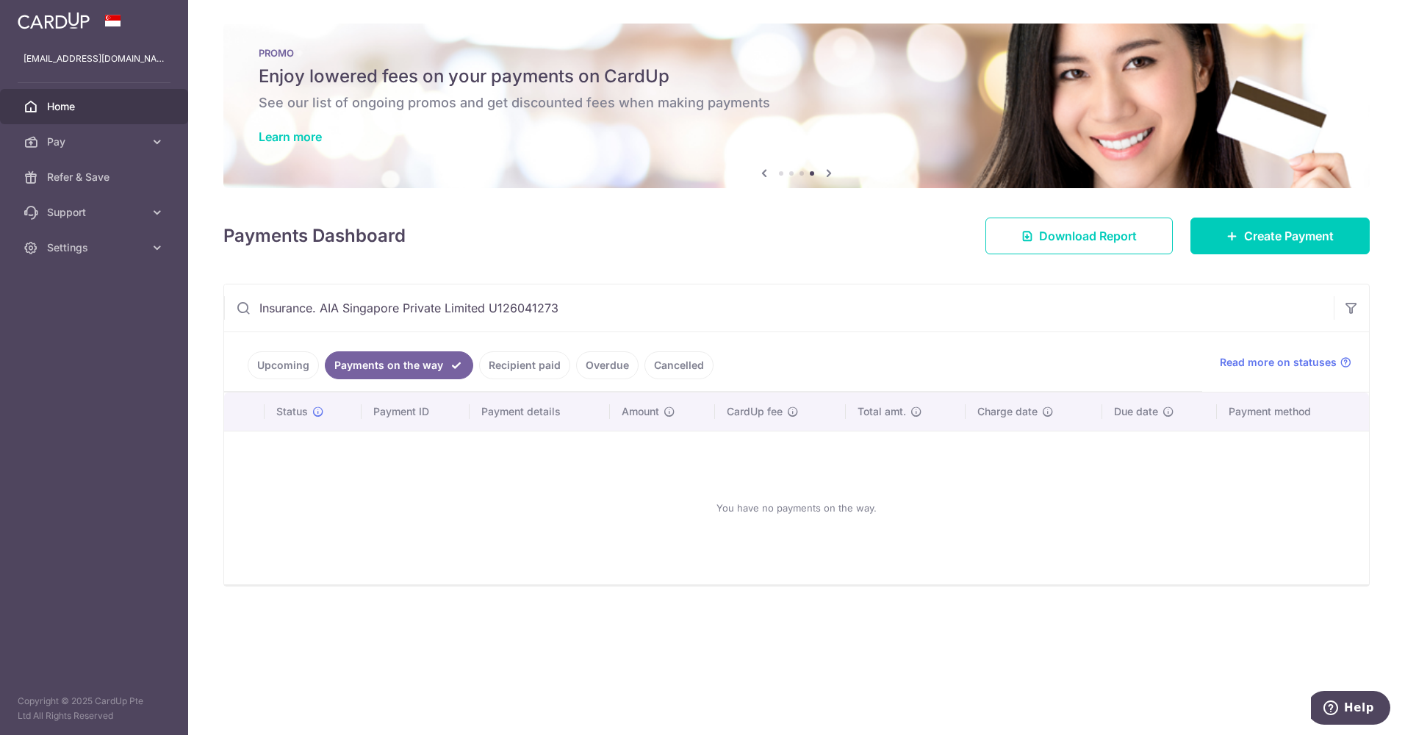
drag, startPoint x: 520, startPoint y: 309, endPoint x: 237, endPoint y: 307, distance: 282.2
click at [237, 307] on div "Insurance. AIA Singapore Private Limited U126041273" at bounding box center [779, 307] width 1110 height 47
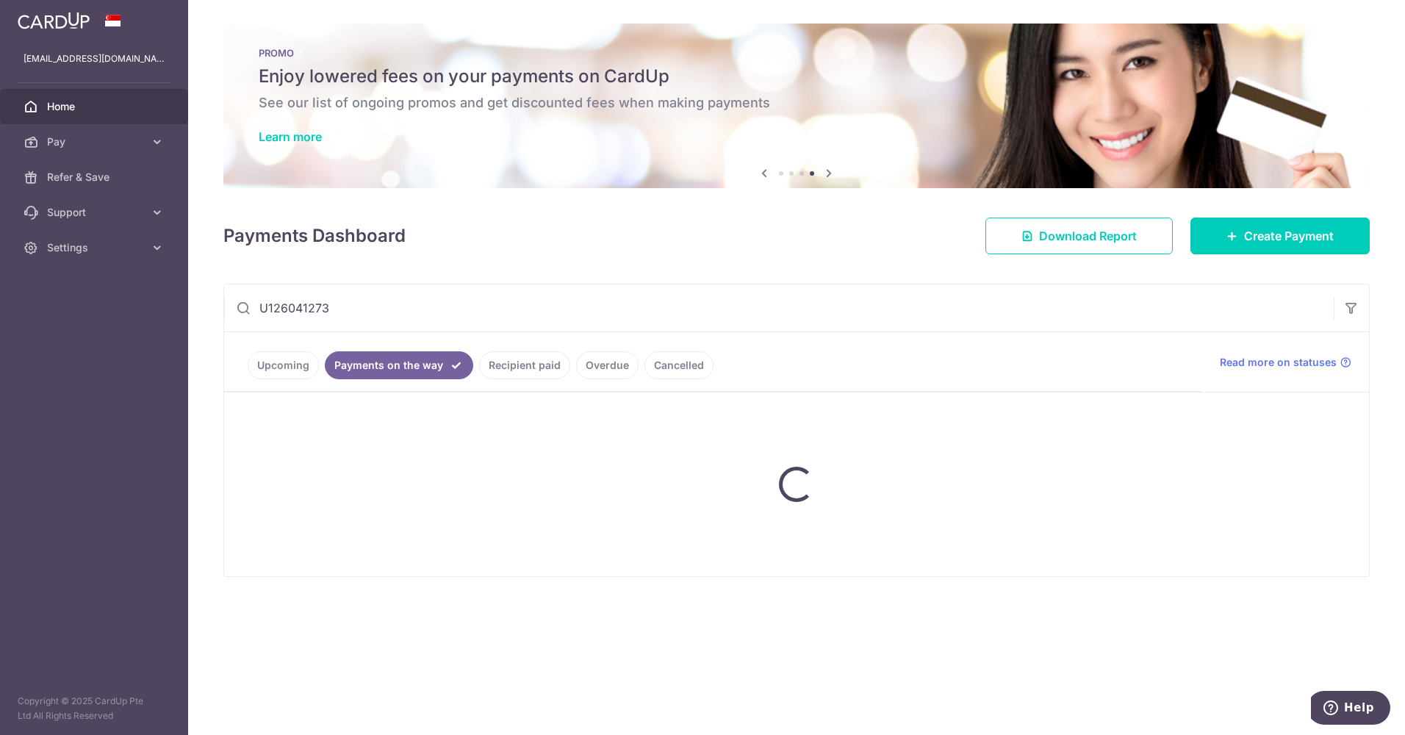
type input "U126041273"
click at [295, 365] on link "Upcoming" at bounding box center [283, 365] width 71 height 28
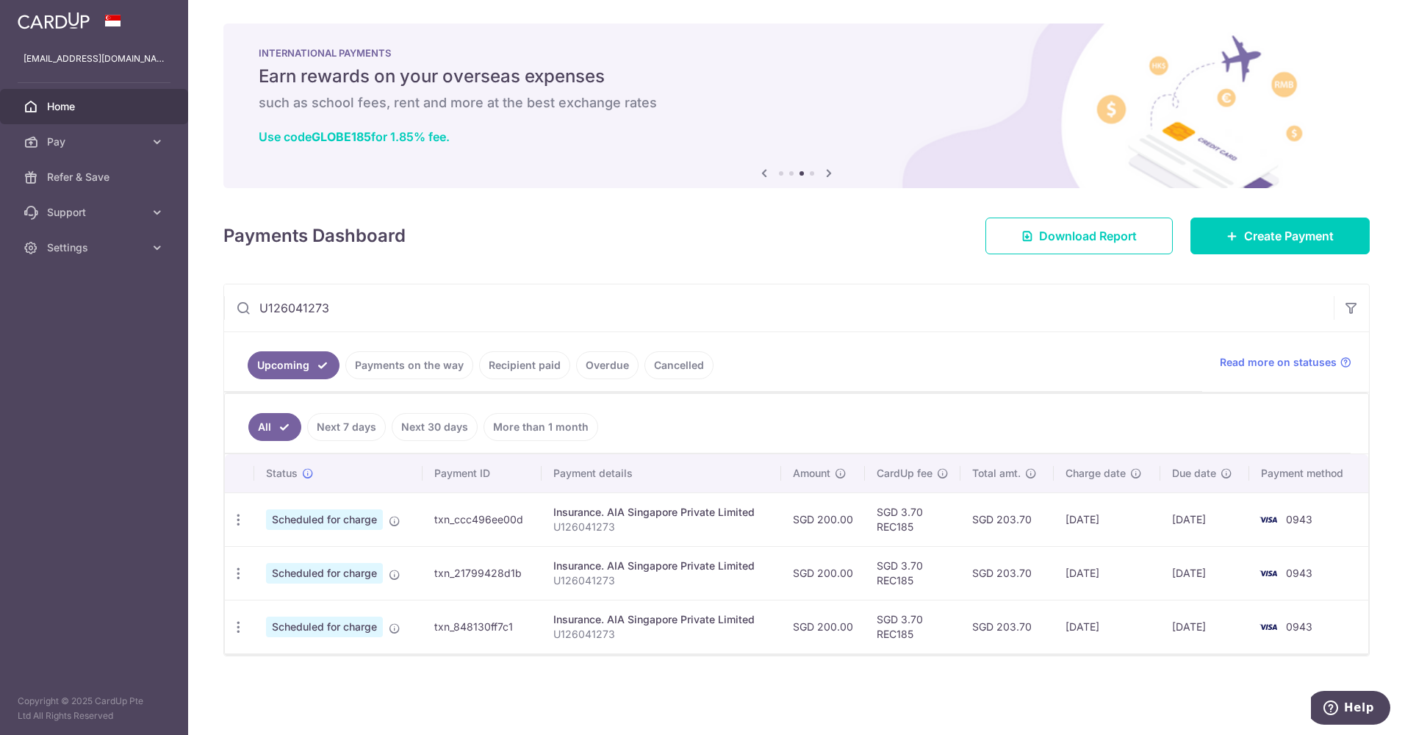
drag, startPoint x: 726, startPoint y: 303, endPoint x: 428, endPoint y: 309, distance: 297.7
click at [428, 309] on input "U126041273" at bounding box center [779, 307] width 1110 height 47
drag, startPoint x: 439, startPoint y: 306, endPoint x: 256, endPoint y: 311, distance: 183.8
click at [256, 311] on input "U126041273" at bounding box center [779, 307] width 1110 height 47
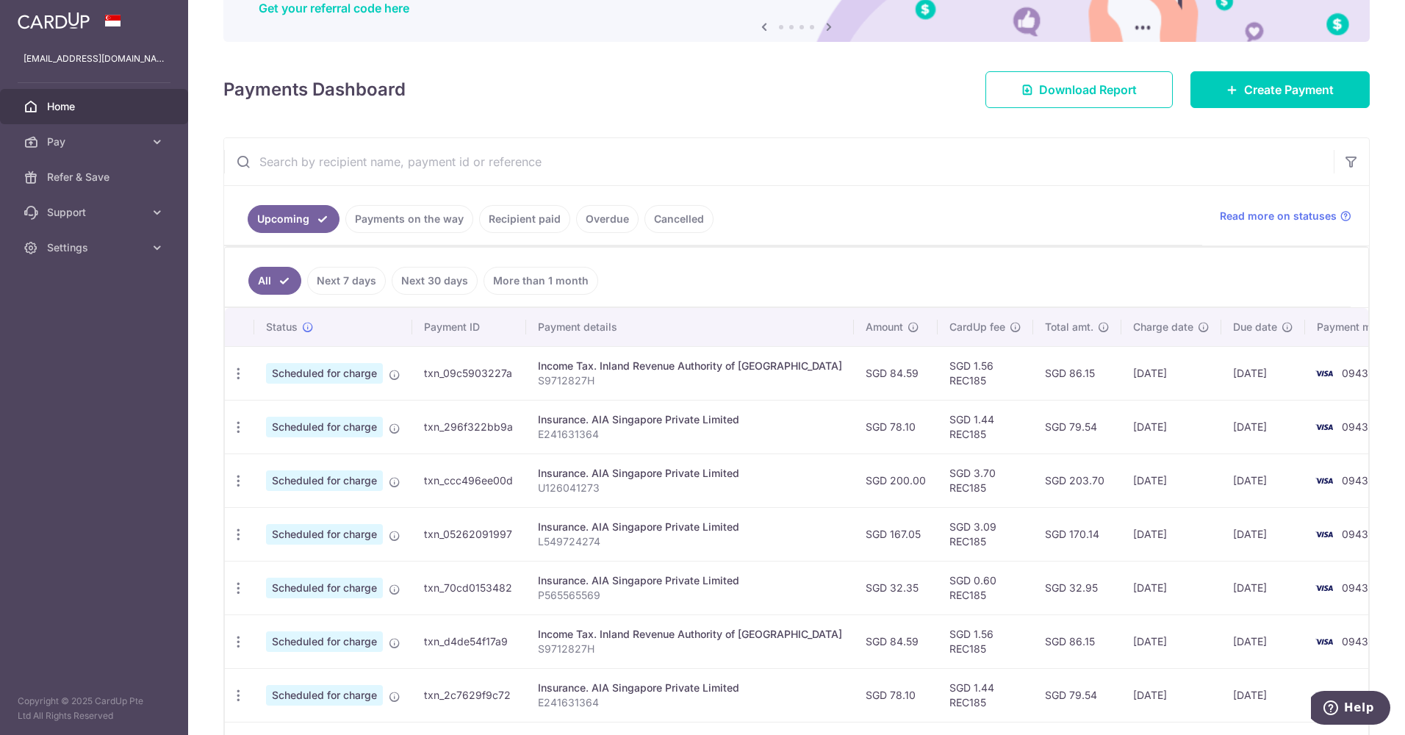
scroll to position [147, 0]
drag, startPoint x: 609, startPoint y: 589, endPoint x: 535, endPoint y: 596, distance: 73.9
click at [535, 596] on td "Insurance. AIA Singapore Private Limited P565565569" at bounding box center [690, 587] width 328 height 54
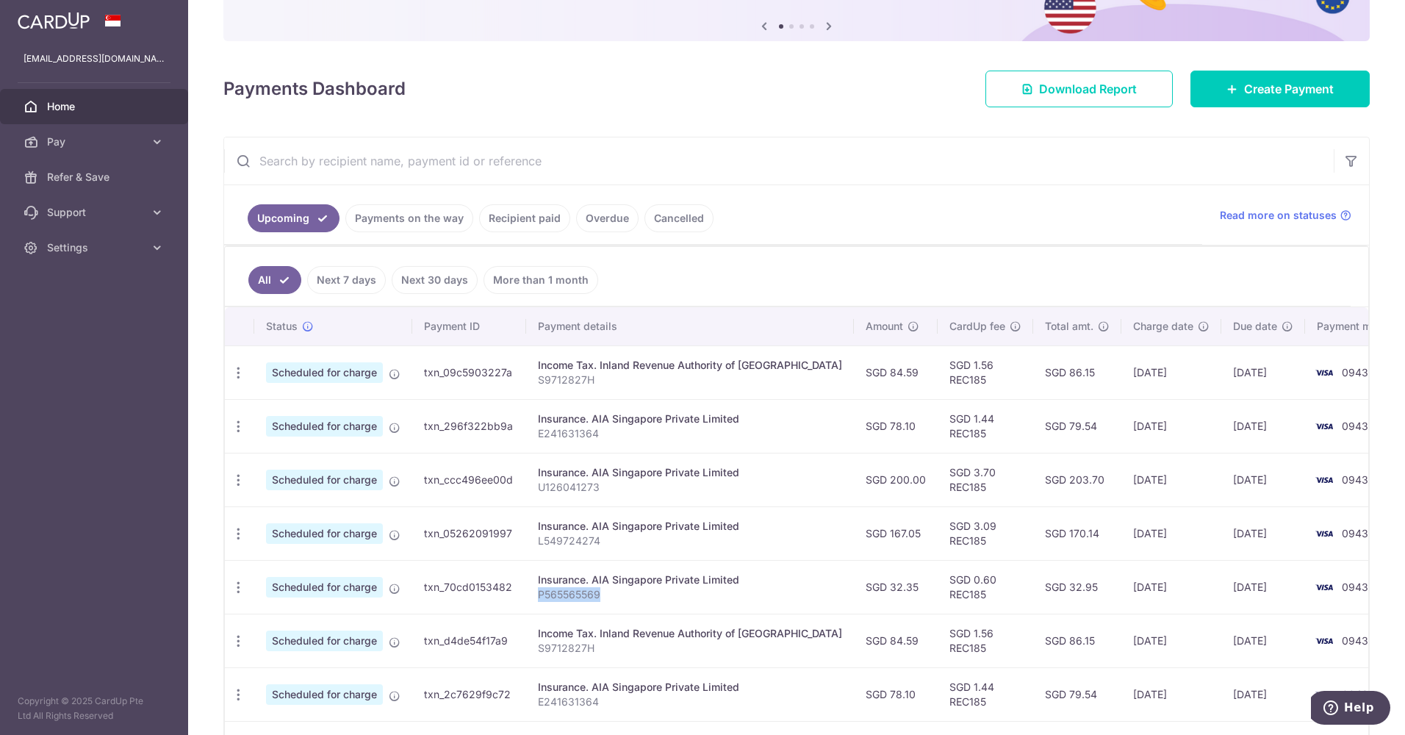
copy p "P565565569"
click at [476, 159] on input "text" at bounding box center [779, 160] width 1110 height 47
paste input "P565565569"
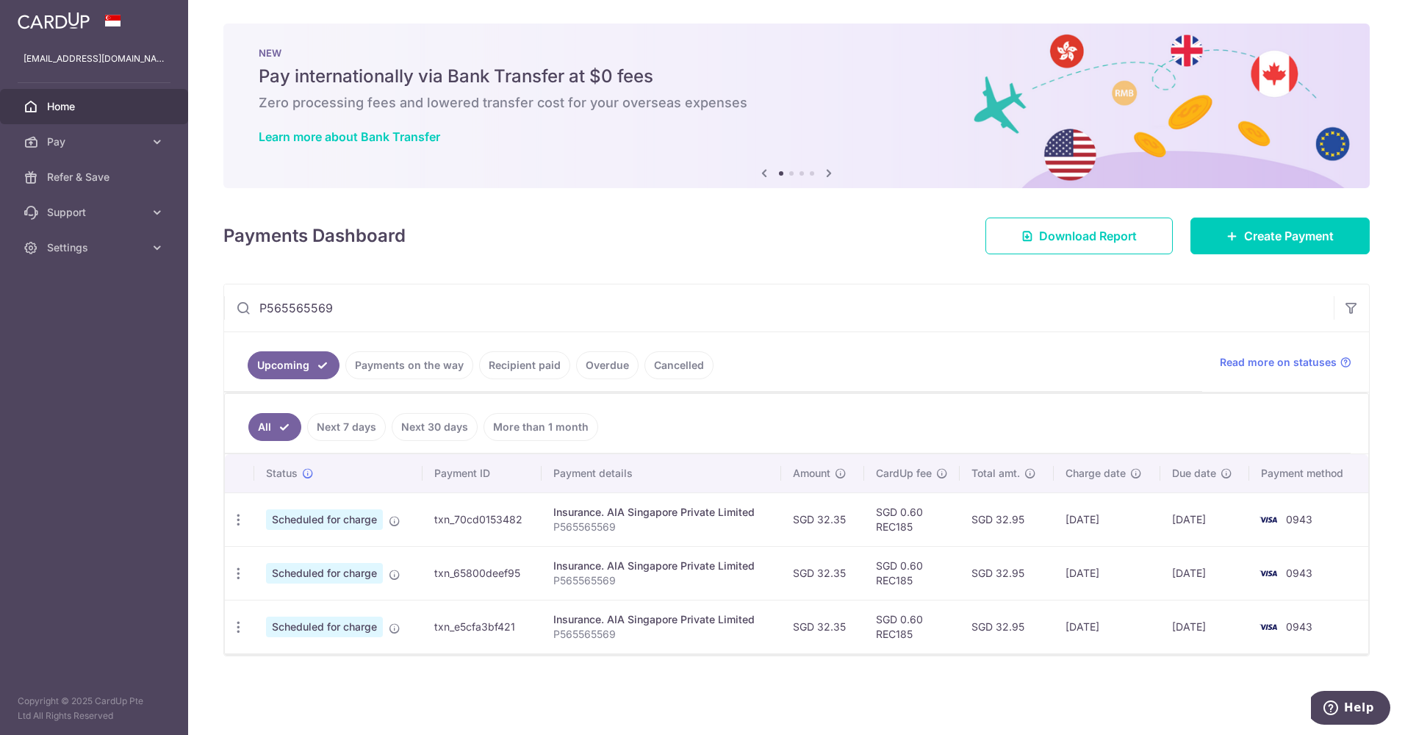
type input "P565565569"
click at [428, 365] on link "Payments on the way" at bounding box center [409, 365] width 128 height 28
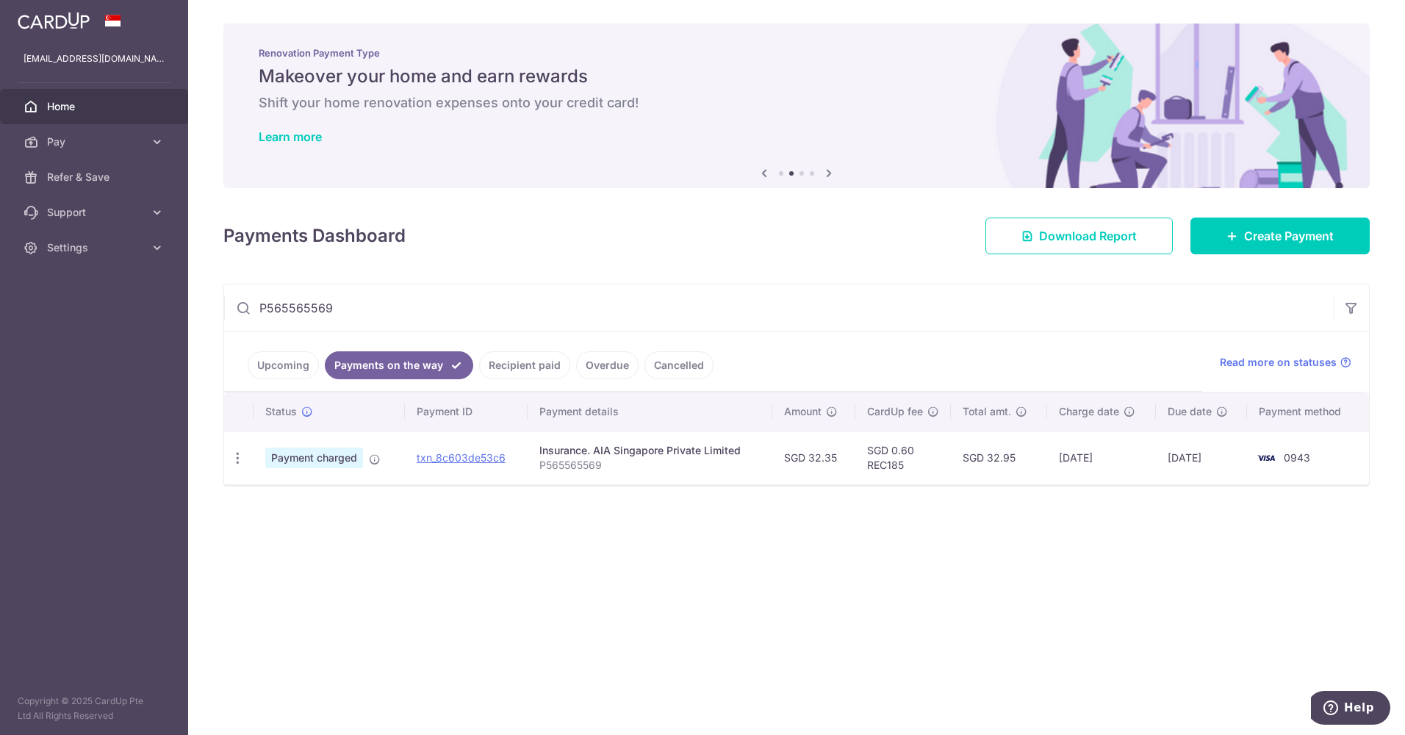
click at [290, 367] on link "Upcoming" at bounding box center [283, 365] width 71 height 28
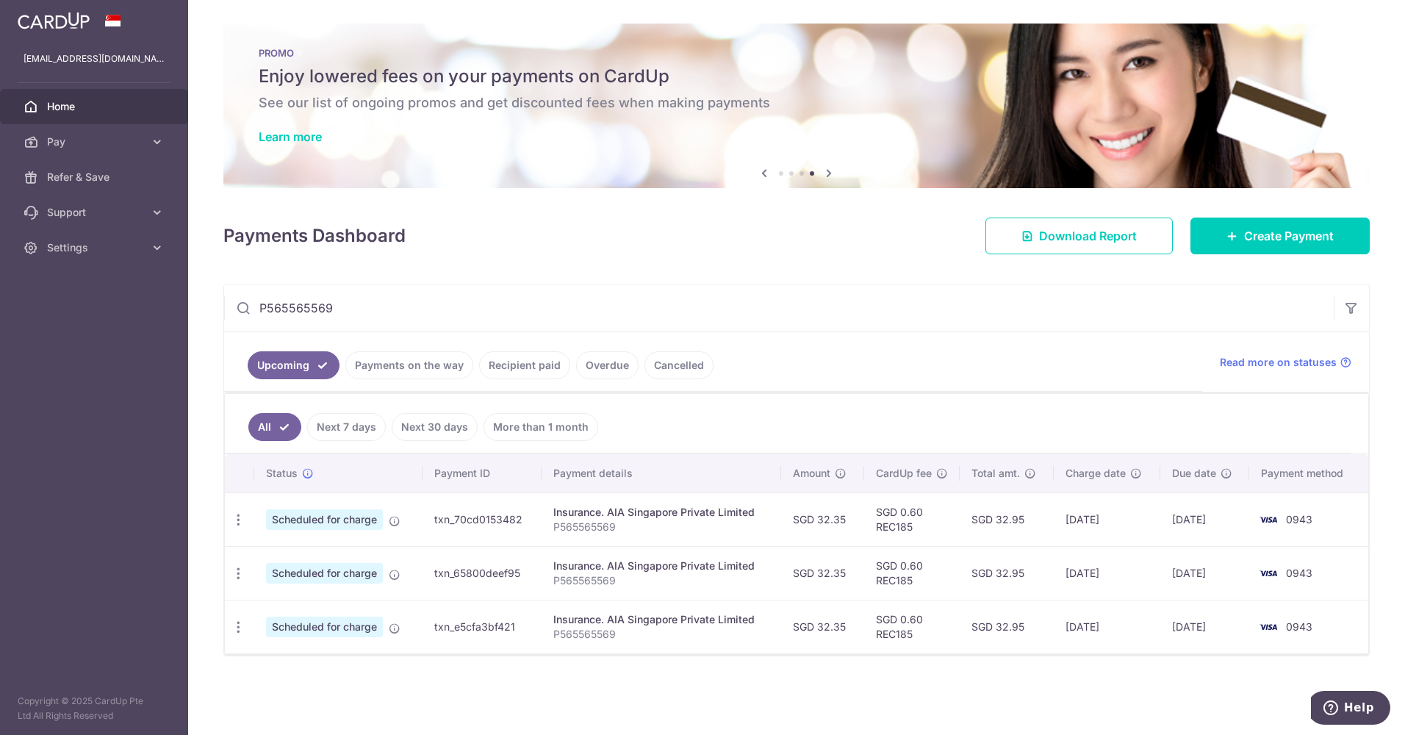
drag, startPoint x: 926, startPoint y: 320, endPoint x: 204, endPoint y: 283, distance: 723.4
click at [210, 285] on div "× Pause Schedule Pause all future payments in this series Pause just this one p…" at bounding box center [796, 367] width 1217 height 735
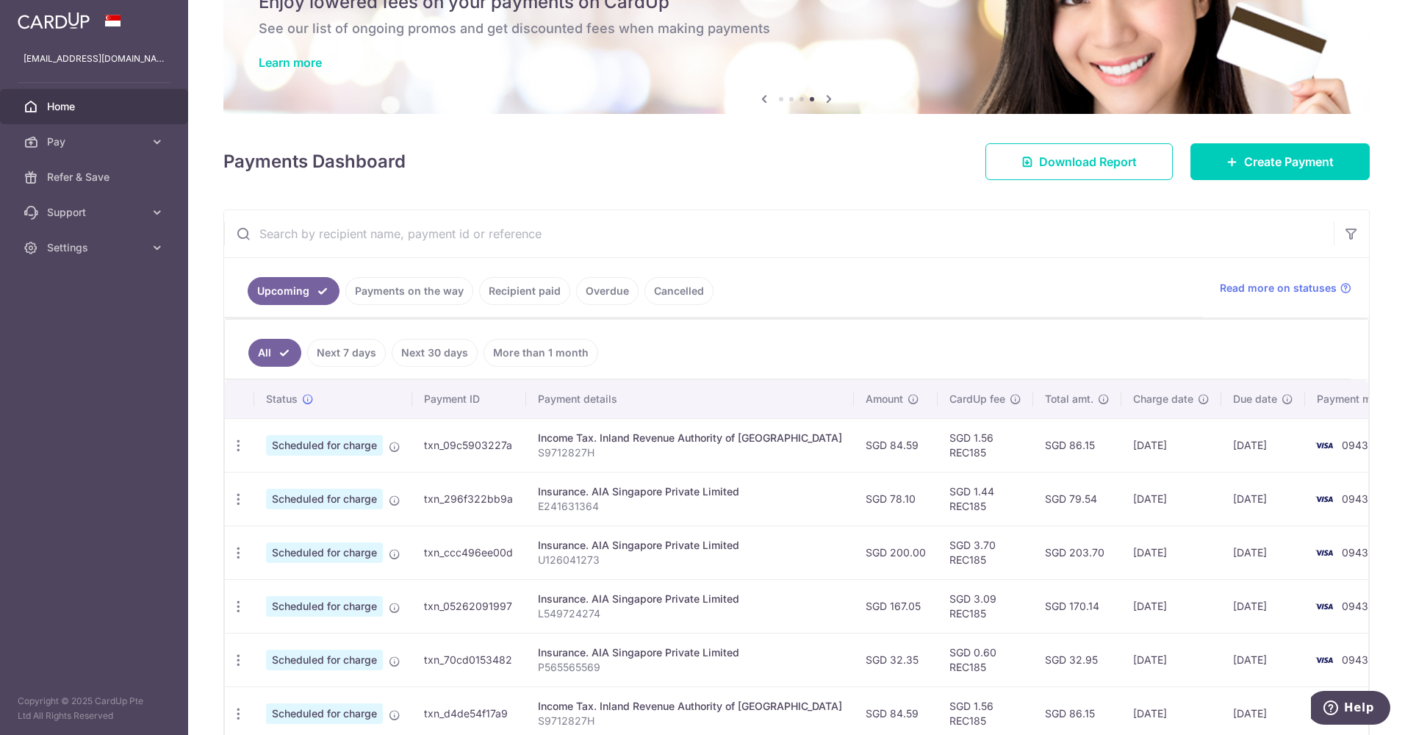
scroll to position [147, 0]
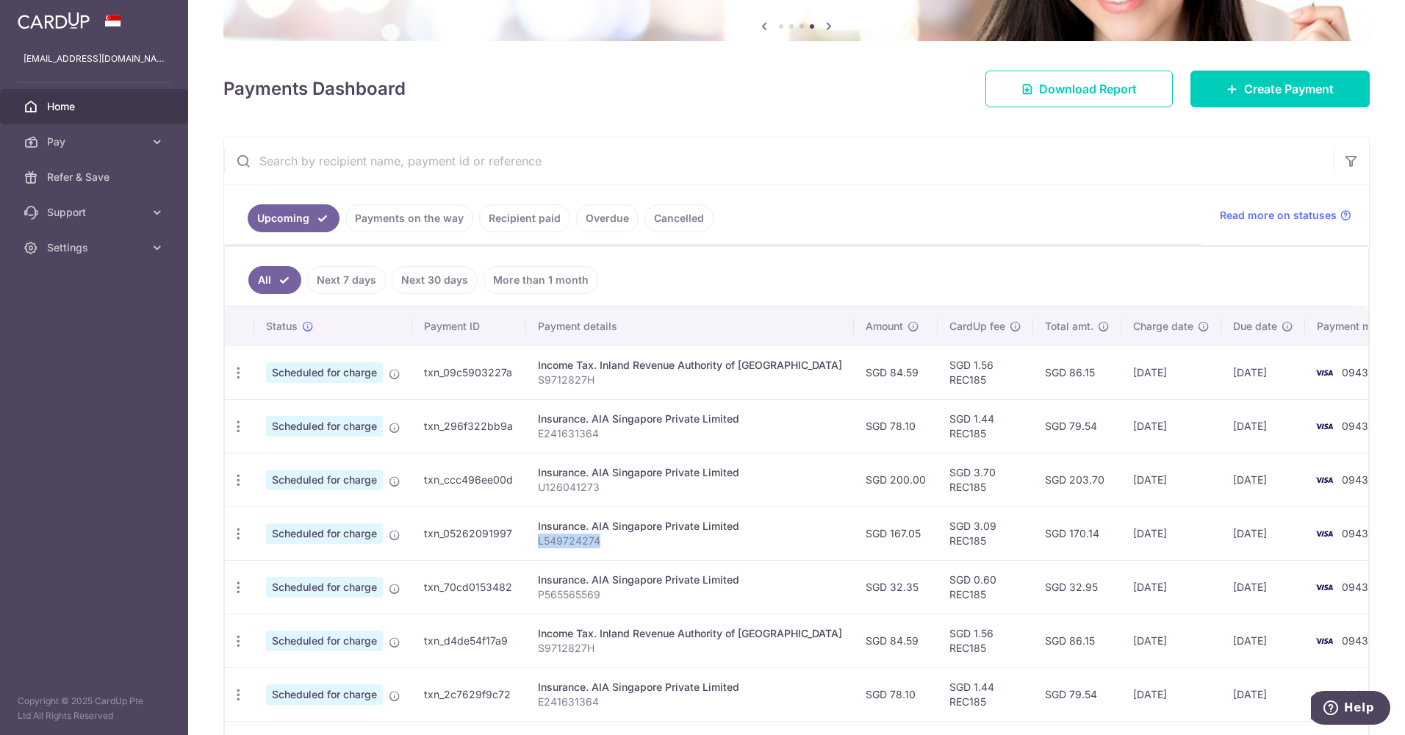
drag, startPoint x: 612, startPoint y: 542, endPoint x: 529, endPoint y: 555, distance: 84.0
click at [529, 555] on td "Insurance. AIA Singapore Private Limited L549724274" at bounding box center [690, 533] width 328 height 54
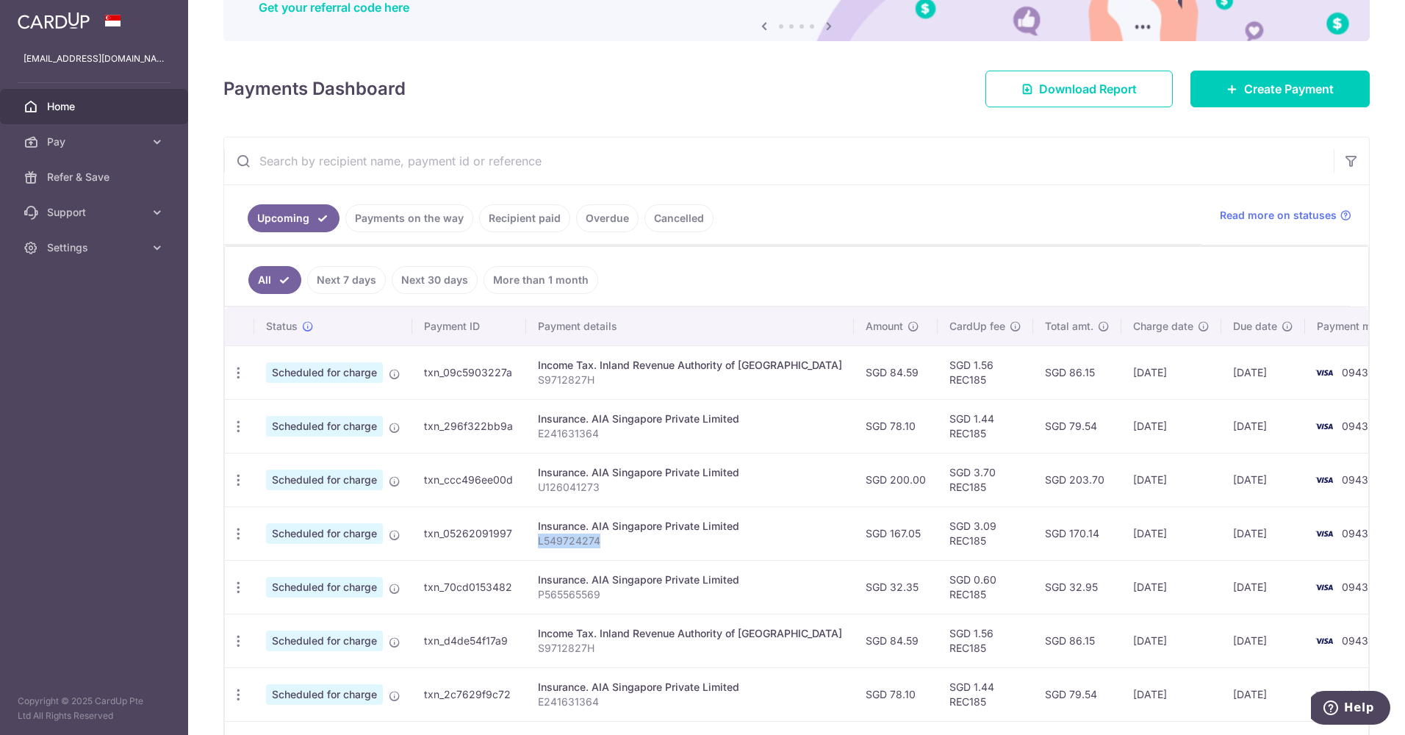
copy p "L549724274"
click at [392, 168] on input "text" at bounding box center [779, 160] width 1110 height 47
paste input "L549724274"
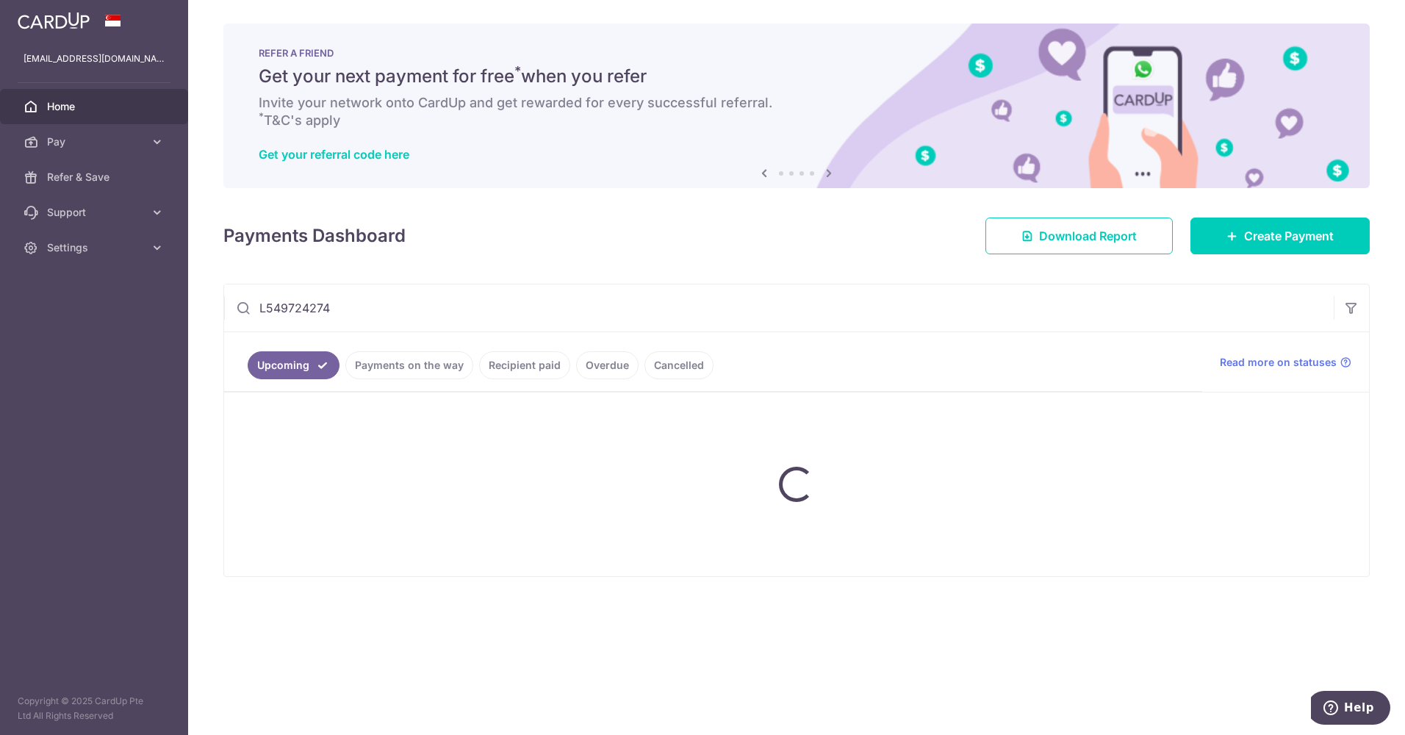
scroll to position [0, 0]
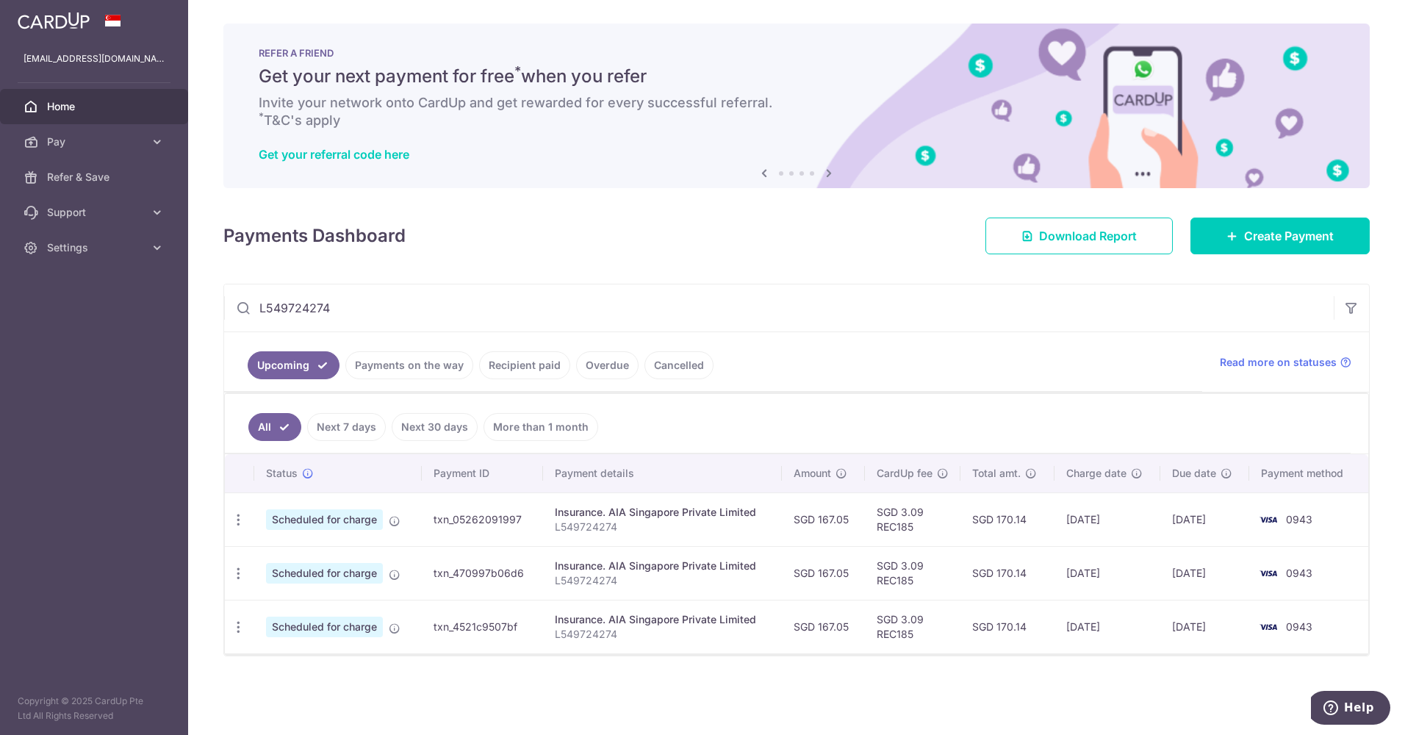
type input "L549724274"
click at [439, 377] on link "Payments on the way" at bounding box center [409, 365] width 128 height 28
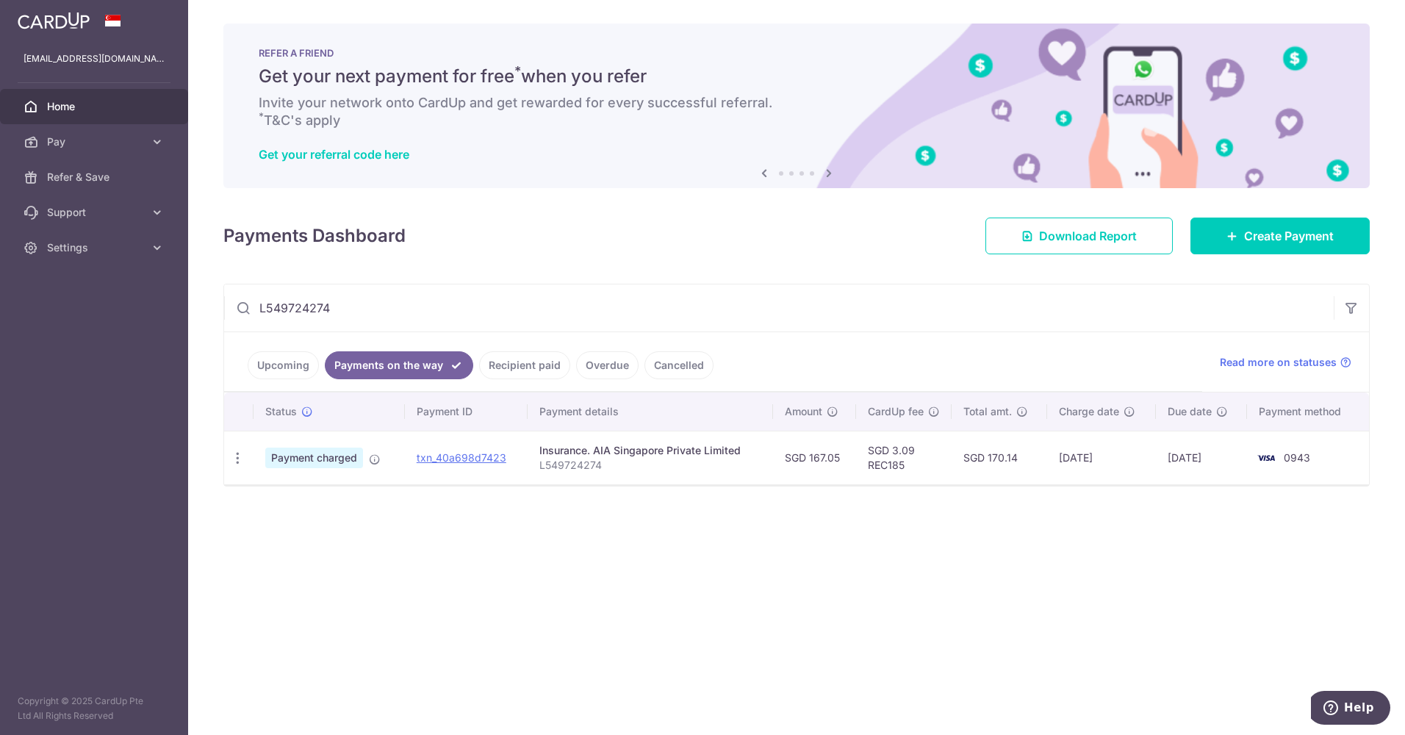
click at [499, 367] on link "Recipient paid" at bounding box center [524, 365] width 91 height 28
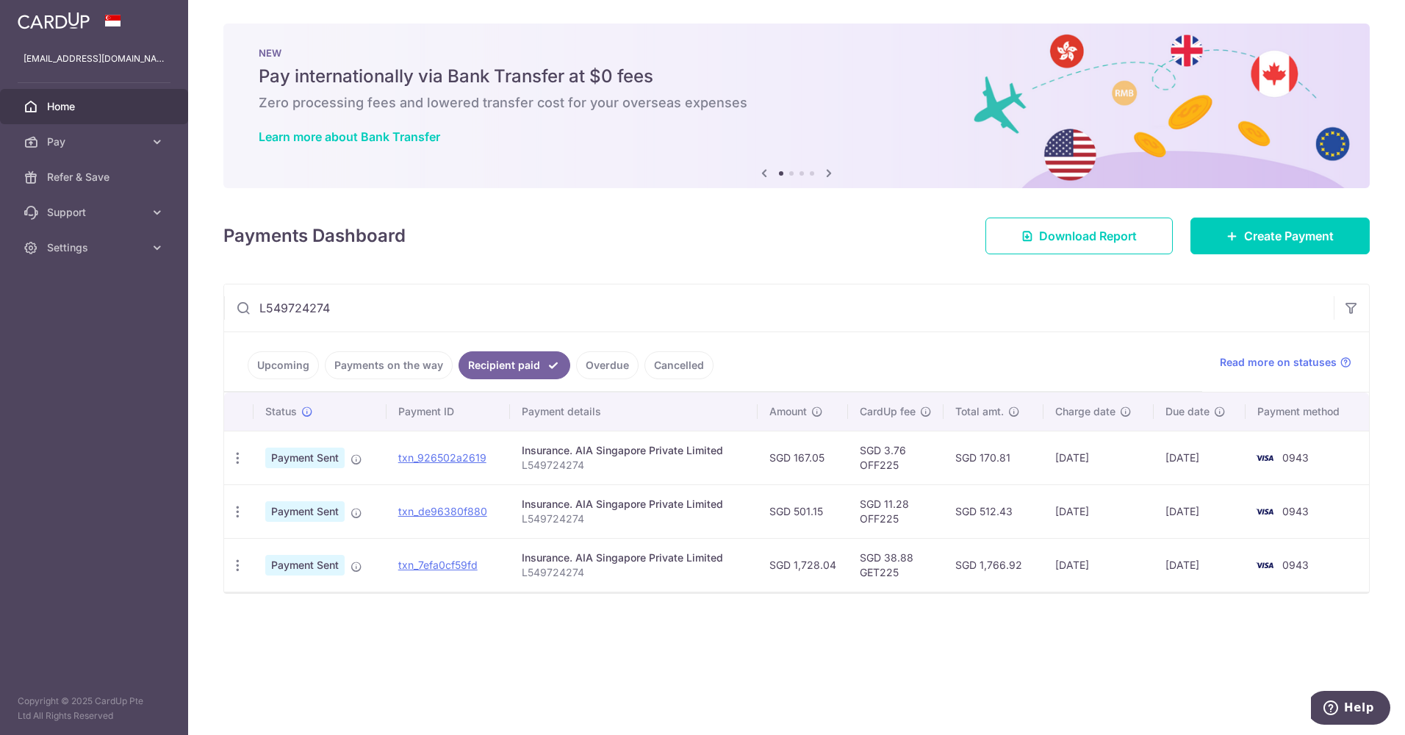
drag, startPoint x: 1120, startPoint y: 514, endPoint x: 1125, endPoint y: 520, distance: 8.4
click at [1125, 520] on td "12/09/2025" at bounding box center [1099, 511] width 110 height 54
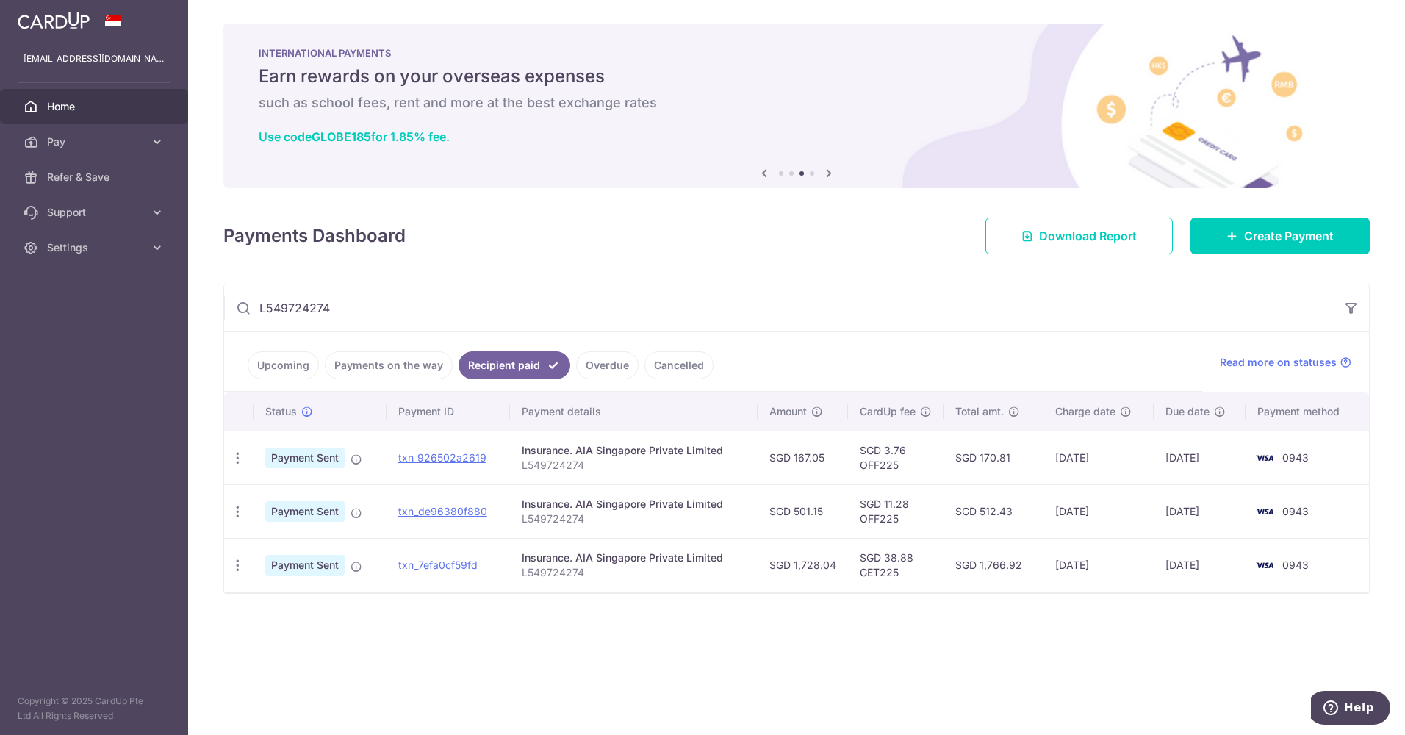
drag, startPoint x: 1168, startPoint y: 513, endPoint x: 1219, endPoint y: 518, distance: 51.0
click at [1219, 518] on td "17/09/2025" at bounding box center [1200, 511] width 93 height 54
drag, startPoint x: 1219, startPoint y: 518, endPoint x: 1196, endPoint y: 459, distance: 63.7
click at [1196, 459] on td "10/10/2025" at bounding box center [1200, 458] width 93 height 54
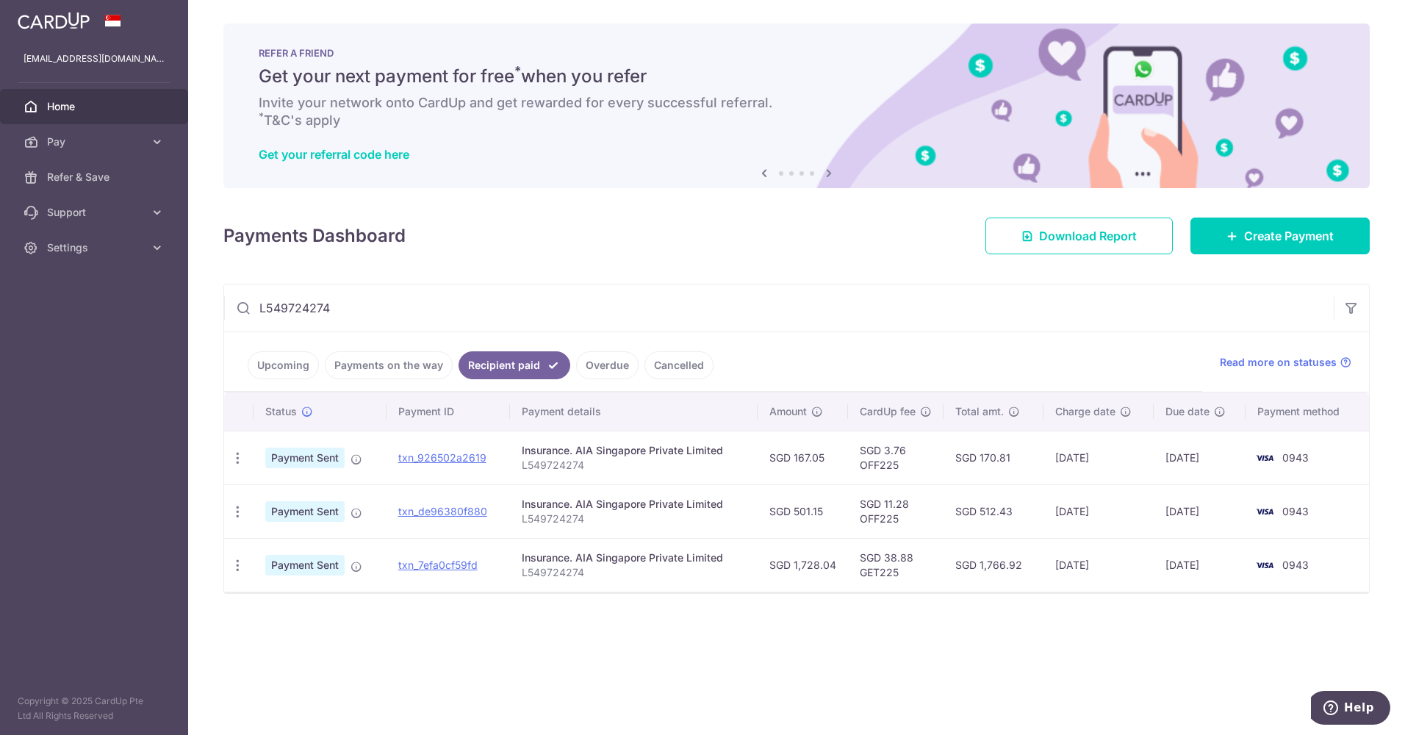
click at [388, 374] on link "Payments on the way" at bounding box center [389, 365] width 128 height 28
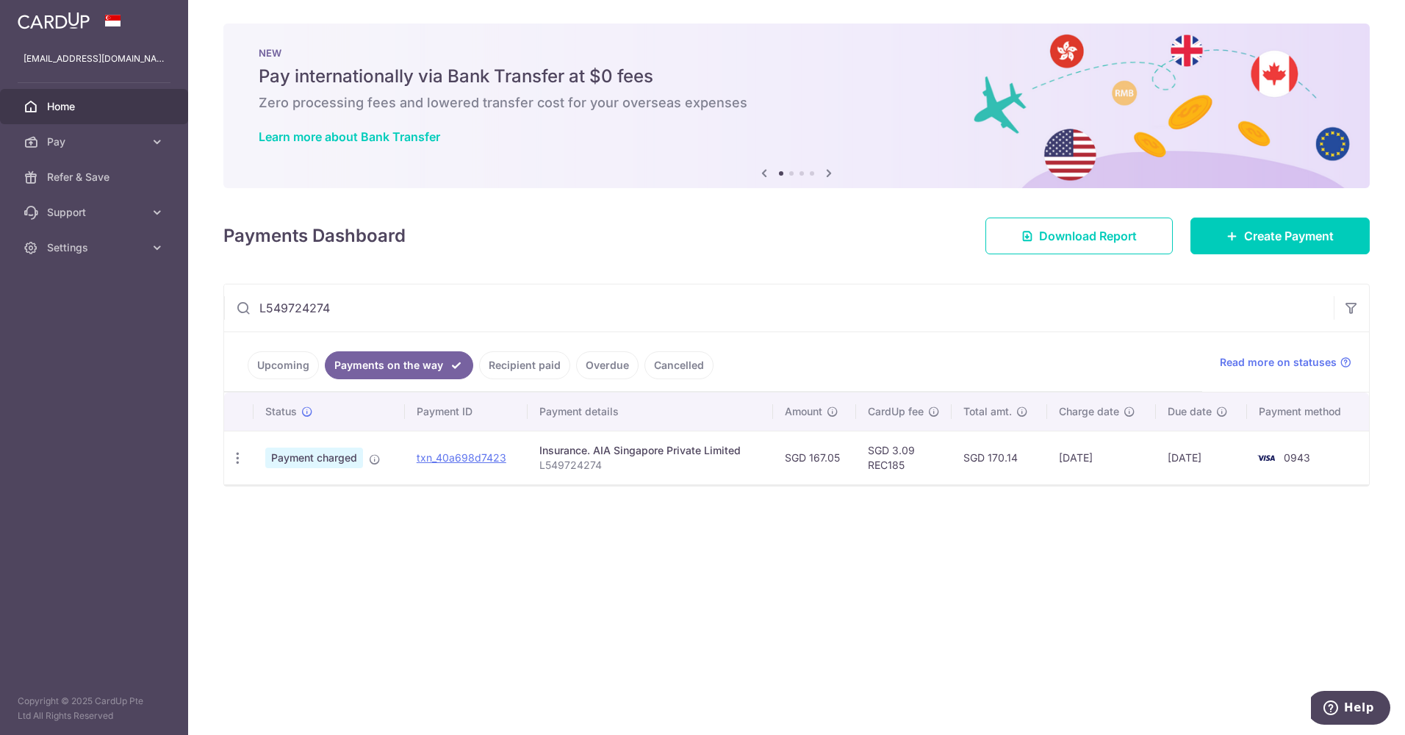
click at [506, 372] on link "Recipient paid" at bounding box center [524, 365] width 91 height 28
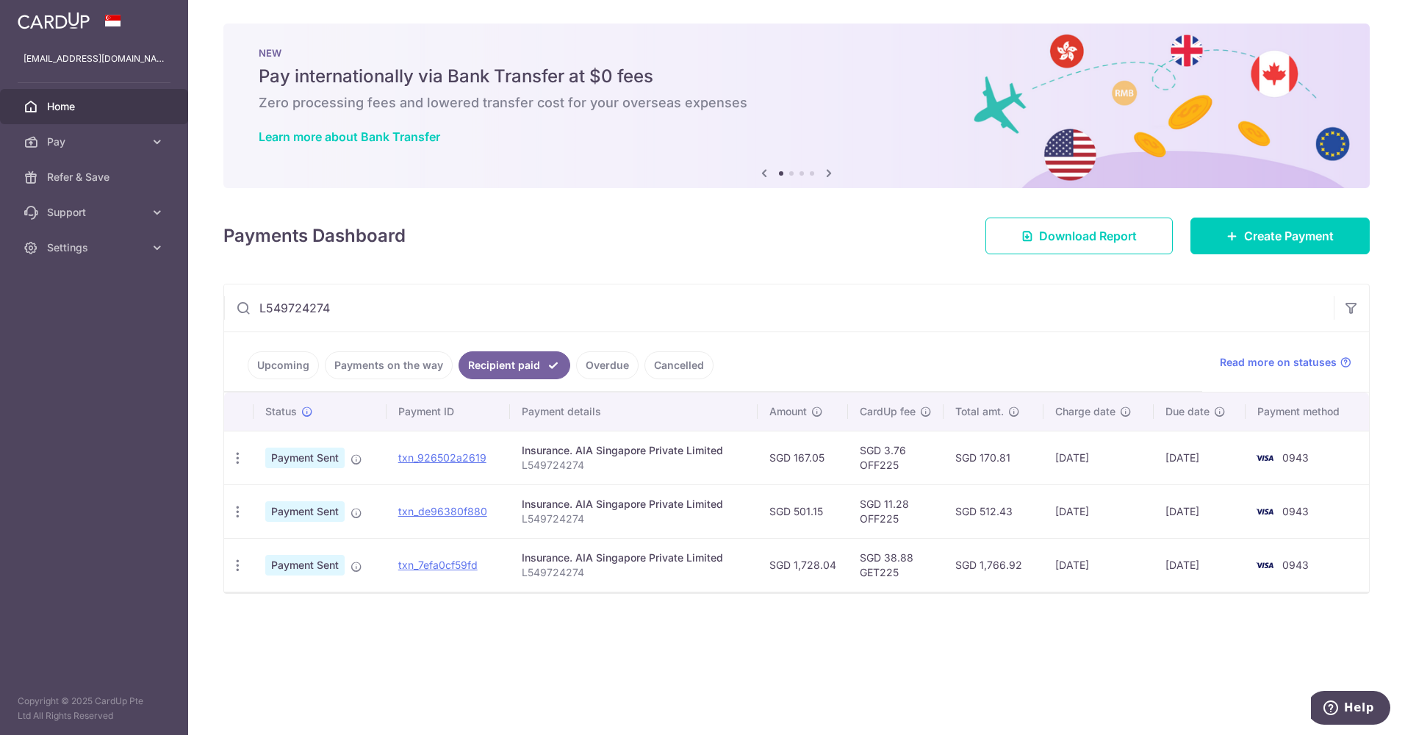
click at [387, 367] on link "Payments on the way" at bounding box center [389, 365] width 128 height 28
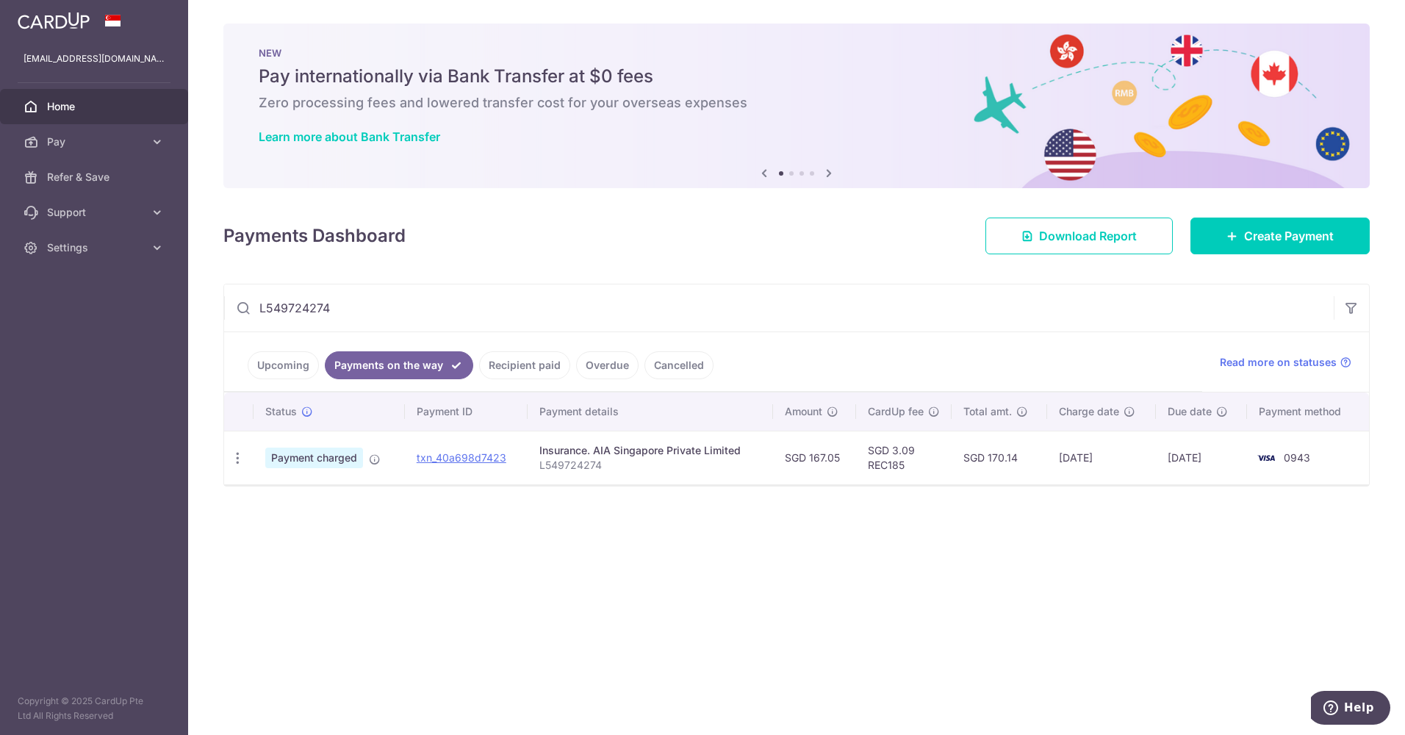
click at [276, 369] on link "Upcoming" at bounding box center [283, 365] width 71 height 28
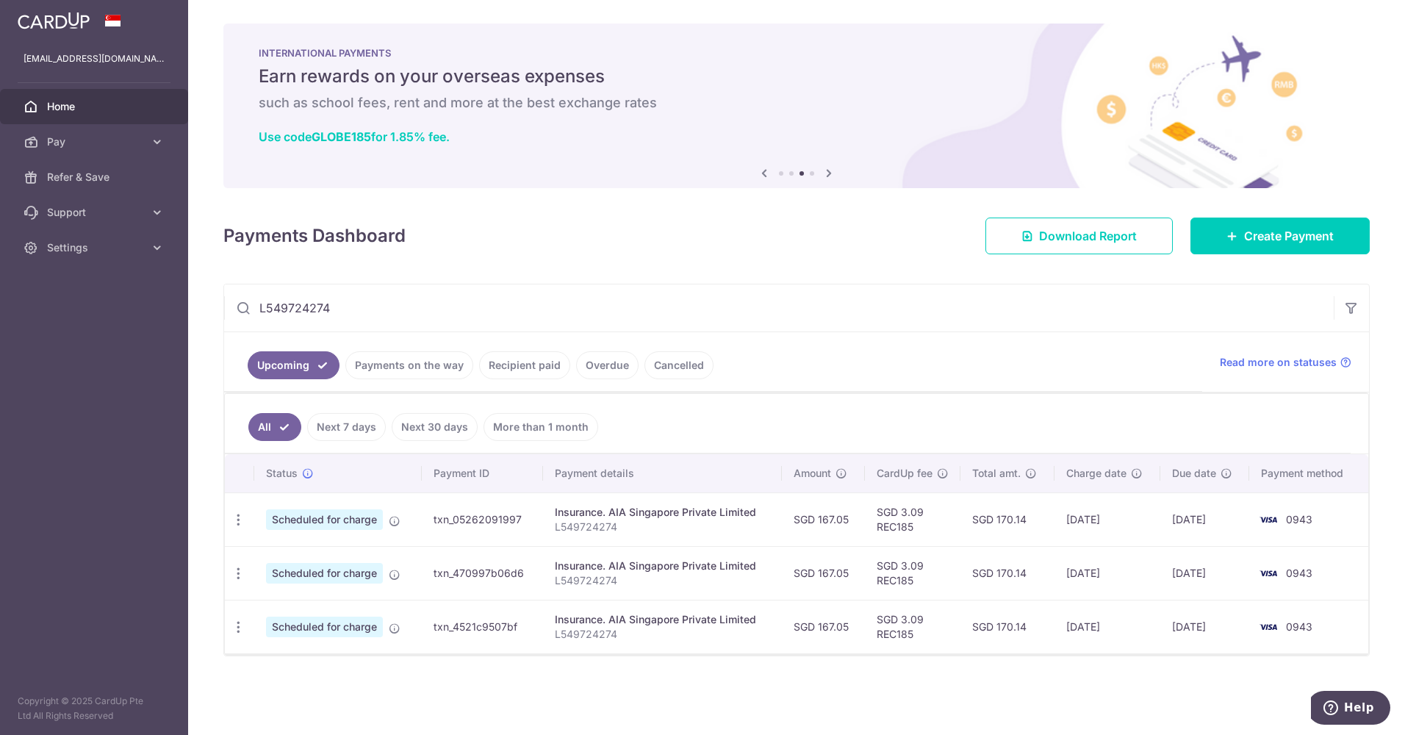
click at [444, 370] on link "Payments on the way" at bounding box center [409, 365] width 128 height 28
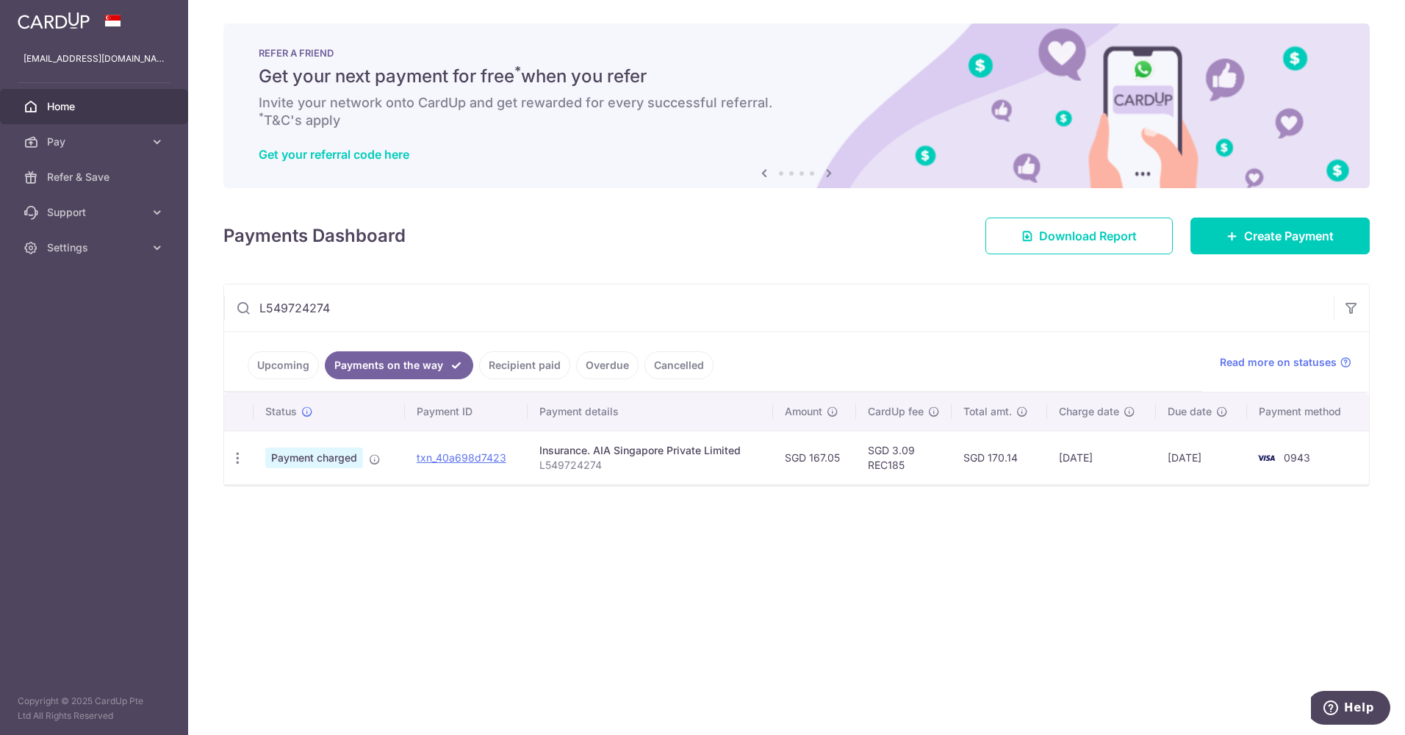
click at [290, 363] on link "Upcoming" at bounding box center [283, 365] width 71 height 28
